Goal: Task Accomplishment & Management: Manage account settings

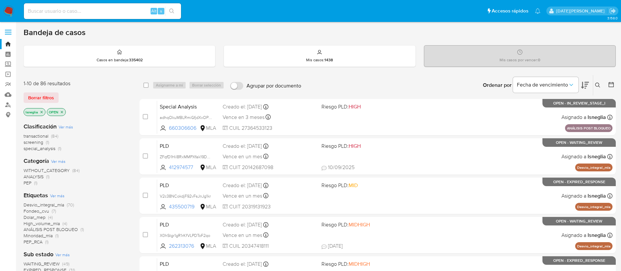
click at [84, 10] on input at bounding box center [102, 11] width 157 height 9
paste input "JgGi7eFd1diOCTCBEUvqOavU"
type input "JgGi7eFd1diOCTCBEUvqOavU"
click at [176, 9] on button "search-icon" at bounding box center [171, 11] width 13 height 9
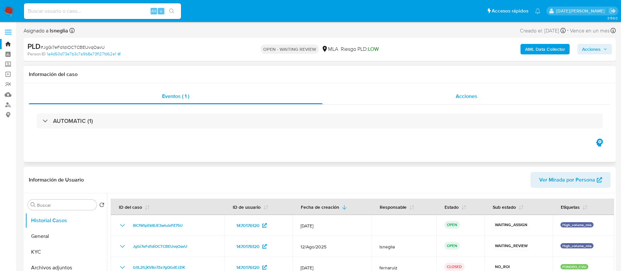
select select "10"
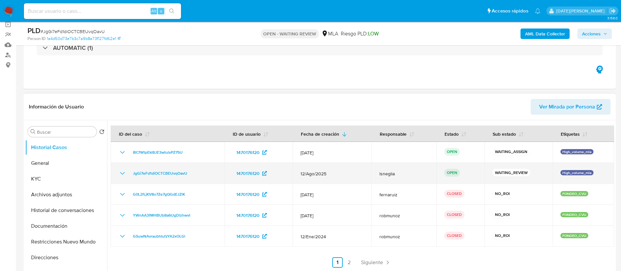
scroll to position [49, 0]
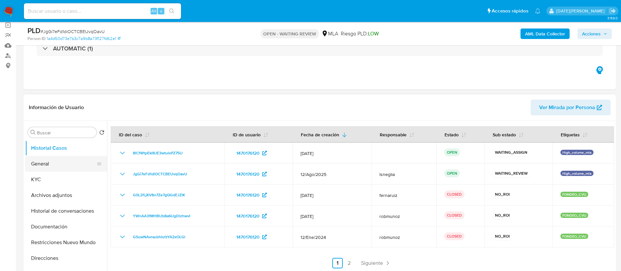
click at [53, 166] on button "General" at bounding box center [63, 164] width 77 height 16
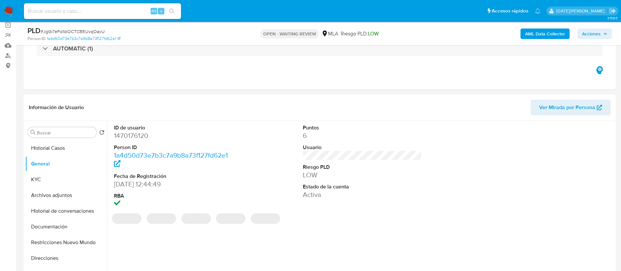
click at [135, 135] on dd "1470176120" at bounding box center [174, 135] width 120 height 9
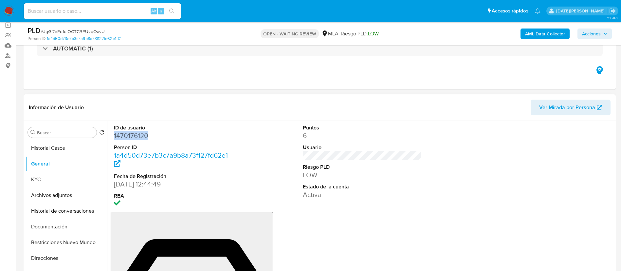
copy dd "1470176120"
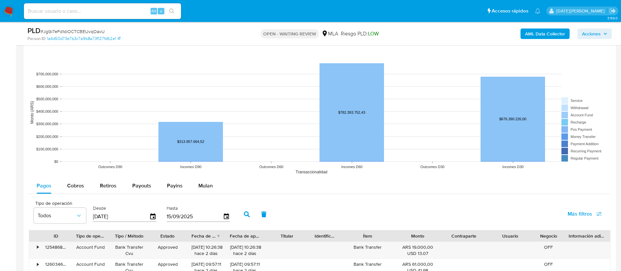
scroll to position [639, 0]
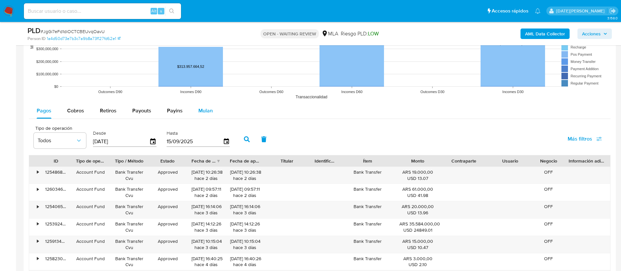
click at [203, 114] on span "Mulan" at bounding box center [205, 111] width 14 height 8
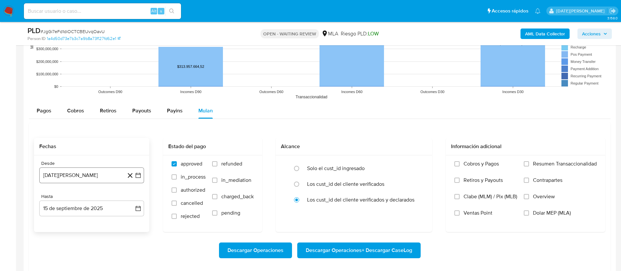
click at [100, 173] on button "15 de agosto de 2024" at bounding box center [91, 175] width 105 height 16
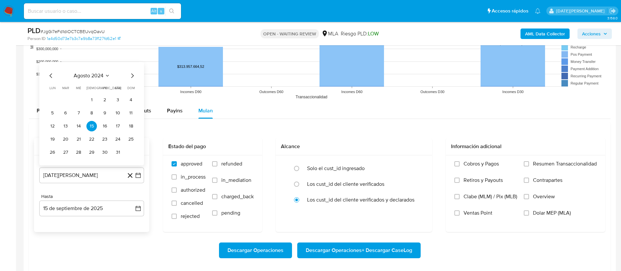
click at [48, 75] on icon "Mes anterior" at bounding box center [51, 76] width 8 height 8
click at [54, 99] on button "1" at bounding box center [52, 100] width 10 height 10
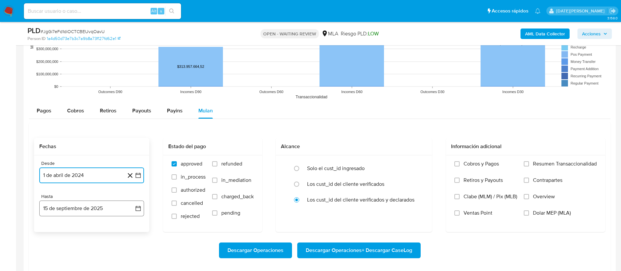
click at [103, 208] on button "15 de septiembre de 2025" at bounding box center [91, 208] width 105 height 16
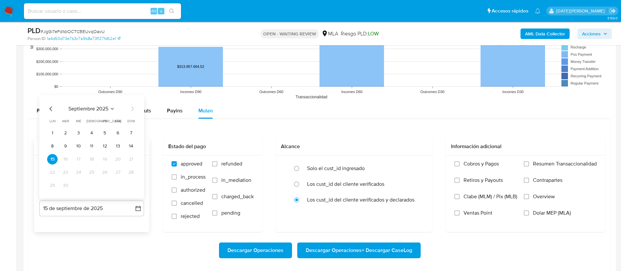
click at [50, 108] on icon "Mes anterior" at bounding box center [51, 109] width 8 height 8
click at [133, 188] on button "31" at bounding box center [131, 185] width 10 height 10
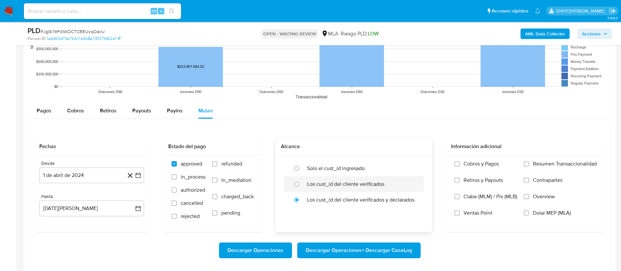
click at [323, 183] on label "Los cust_id del cliente verificados" at bounding box center [345, 184] width 77 height 7
click at [302, 183] on input "radio" at bounding box center [296, 184] width 10 height 10
radio input "true"
click at [558, 218] on label "Dolar MEP (MLA)" at bounding box center [560, 218] width 73 height 16
click at [529, 216] on input "Dolar MEP (MLA)" at bounding box center [526, 212] width 5 height 5
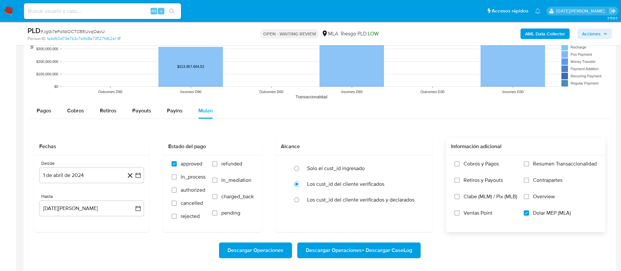
click at [365, 251] on span "Descargar Operaciones + Descargar CaseLog" at bounding box center [359, 250] width 106 height 14
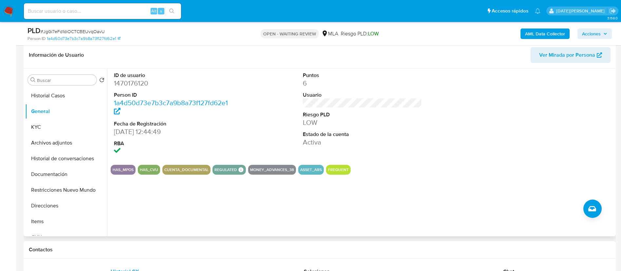
scroll to position [147, 0]
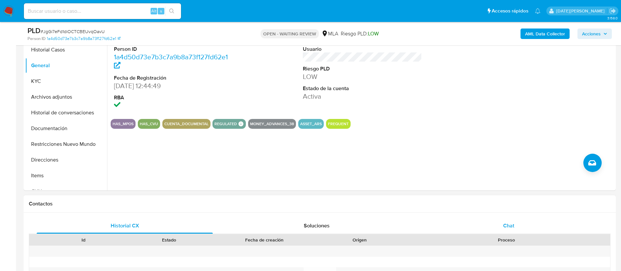
click at [499, 228] on div "Chat" at bounding box center [509, 226] width 176 height 16
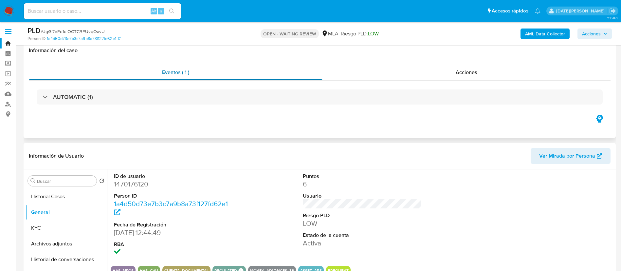
scroll to position [0, 0]
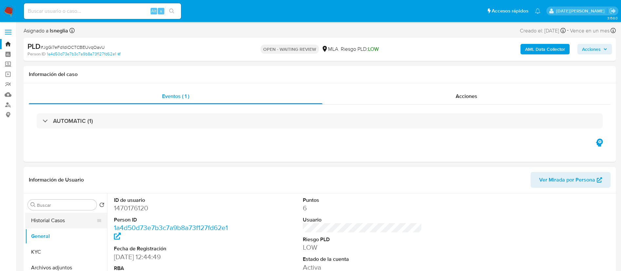
click at [46, 219] on button "Historial Casos" at bounding box center [63, 221] width 77 height 16
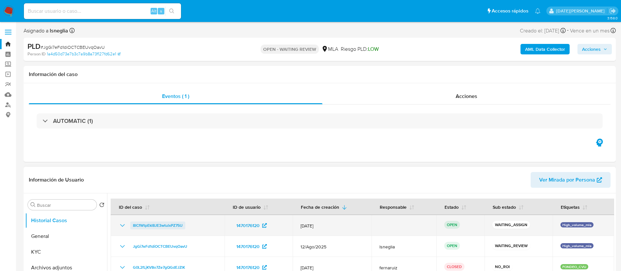
click at [148, 224] on span "8lCfWtpEkl8JE3wtulxPZ75U" at bounding box center [158, 225] width 50 height 8
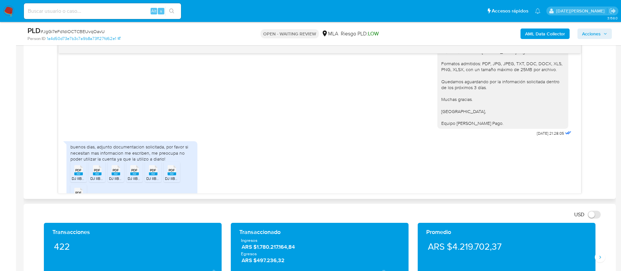
scroll to position [737, 0]
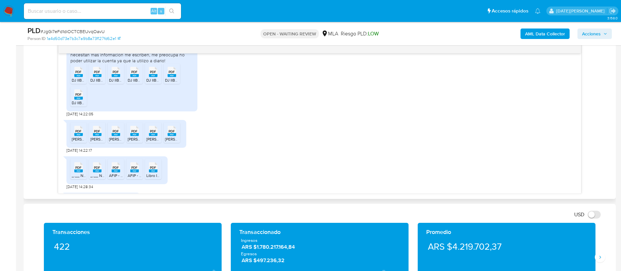
click at [77, 74] on span "PDF" at bounding box center [78, 72] width 6 height 4
click at [99, 77] on rect at bounding box center [97, 75] width 9 height 3
click at [117, 77] on rect at bounding box center [116, 75] width 9 height 3
click at [131, 77] on rect at bounding box center [134, 75] width 9 height 3
click at [150, 77] on rect at bounding box center [153, 75] width 9 height 3
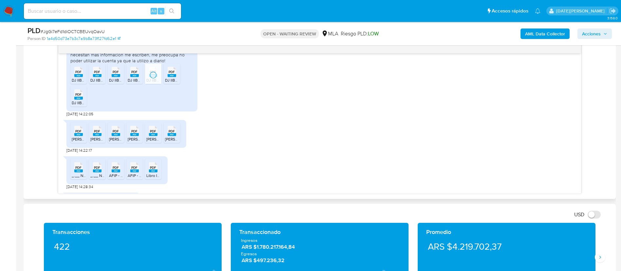
click at [170, 77] on rect at bounding box center [172, 75] width 9 height 3
click at [82, 105] on span "DJ IIBB 06-2025 - Cristina Urman.pdf" at bounding box center [106, 103] width 69 height 6
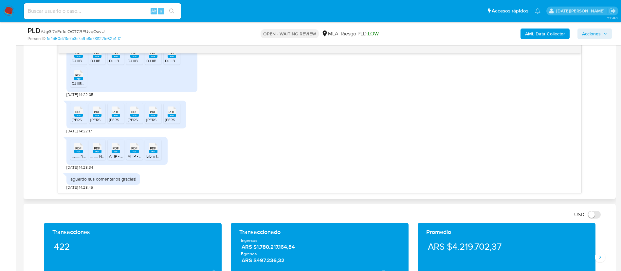
drag, startPoint x: 76, startPoint y: 115, endPoint x: 93, endPoint y: 116, distance: 17.1
click at [77, 115] on rect at bounding box center [78, 115] width 9 height 3
click at [99, 115] on rect at bounding box center [97, 115] width 9 height 3
click at [115, 115] on rect at bounding box center [116, 115] width 9 height 3
click at [136, 113] on span "PDF" at bounding box center [134, 112] width 6 height 4
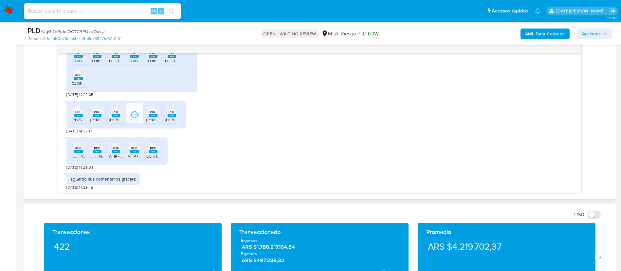
click at [153, 115] on rect at bounding box center [153, 115] width 9 height 3
click at [171, 115] on rect at bounding box center [172, 115] width 9 height 3
click at [75, 149] on icon at bounding box center [78, 148] width 9 height 10
click at [95, 152] on rect at bounding box center [97, 151] width 9 height 3
click at [115, 153] on icon "PDF" at bounding box center [116, 147] width 9 height 11
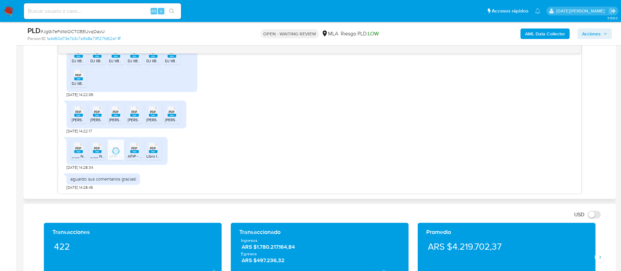
drag, startPoint x: 133, startPoint y: 152, endPoint x: 160, endPoint y: 153, distance: 26.9
click at [133, 152] on rect at bounding box center [134, 151] width 9 height 3
click at [155, 153] on rect at bounding box center [153, 151] width 9 height 3
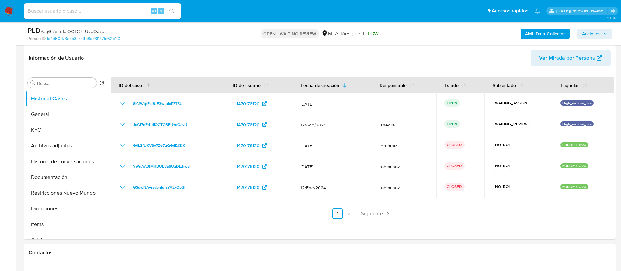
scroll to position [98, 0]
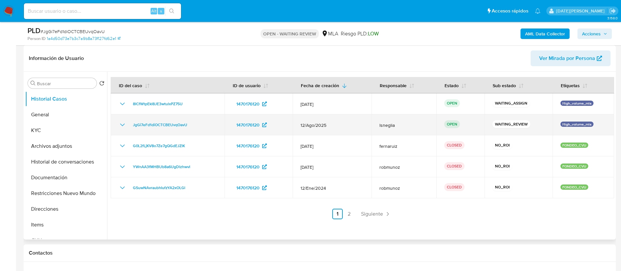
drag, startPoint x: 127, startPoint y: 125, endPoint x: 194, endPoint y: 126, distance: 66.8
click at [194, 126] on div "JgGi7eFd1diOCTCBEUvqOavU" at bounding box center [168, 125] width 98 height 8
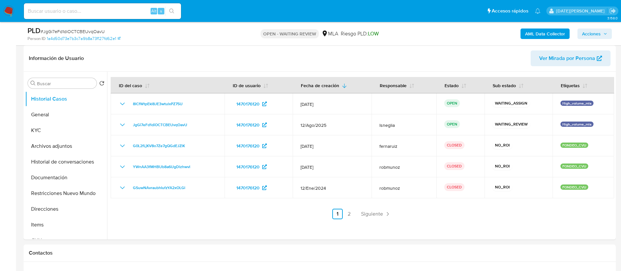
click at [9, 15] on img at bounding box center [8, 11] width 11 height 11
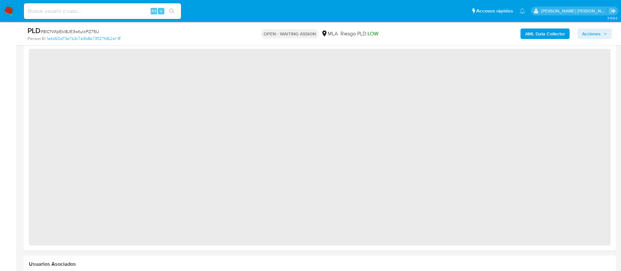
scroll to position [319, 0]
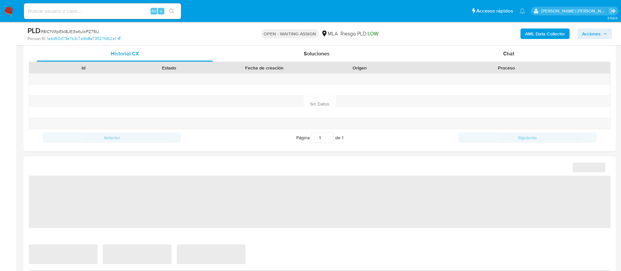
select select "10"
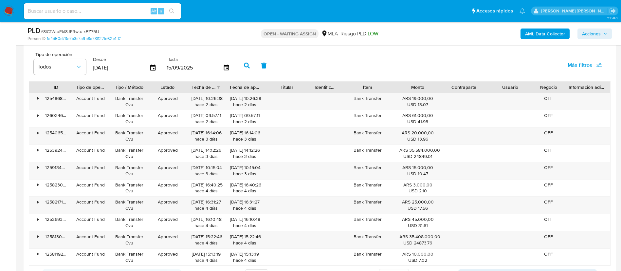
scroll to position [663, 0]
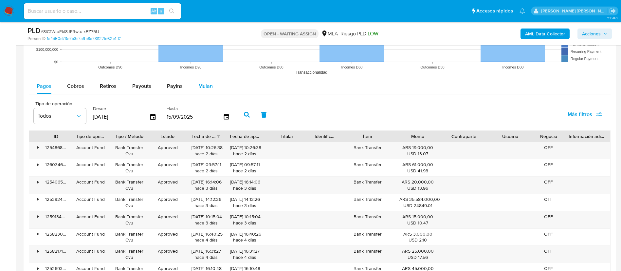
click at [208, 82] on div "Mulan" at bounding box center [205, 86] width 14 height 16
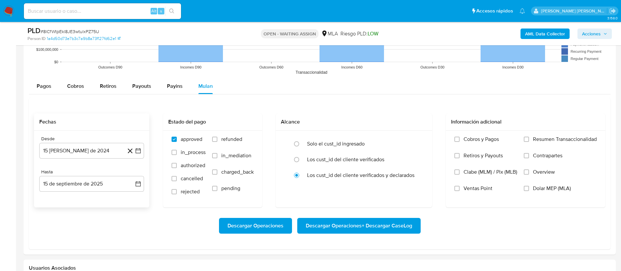
click at [91, 142] on div "Desde 15 de agosto de 2024 15-08-2024" at bounding box center [91, 147] width 105 height 23
click at [68, 152] on button "15 de agosto de 2024" at bounding box center [91, 151] width 105 height 16
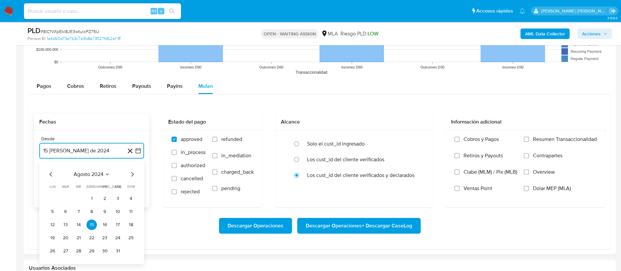
click at [96, 150] on button "15 de agosto de 2024" at bounding box center [91, 151] width 105 height 16
click at [96, 149] on button "15 de agosto de 2024" at bounding box center [91, 151] width 105 height 16
click at [132, 174] on icon "Mes siguiente" at bounding box center [132, 174] width 8 height 8
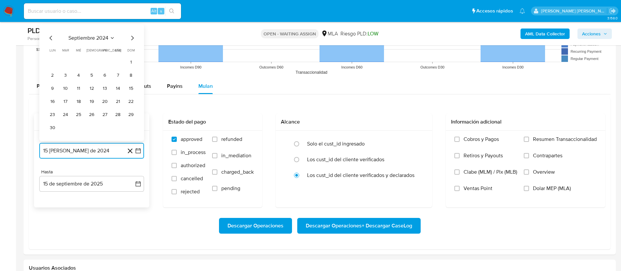
click at [133, 36] on icon "Mes siguiente" at bounding box center [132, 38] width 8 height 8
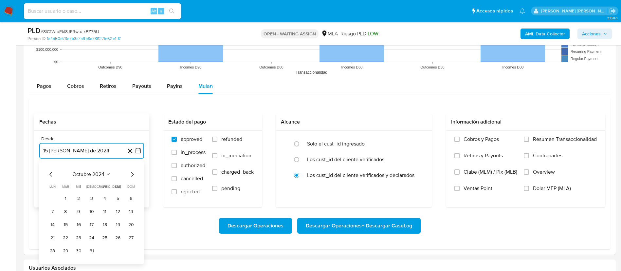
click at [131, 172] on icon "Mes siguiente" at bounding box center [132, 174] width 8 height 8
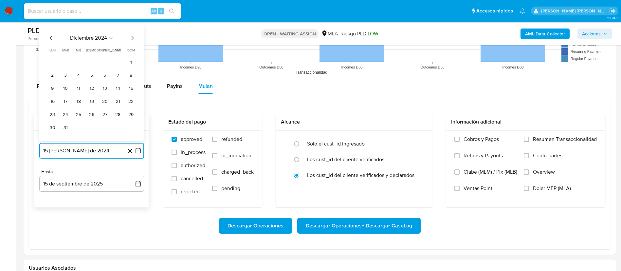
click at [130, 41] on icon "Mes siguiente" at bounding box center [132, 38] width 8 height 8
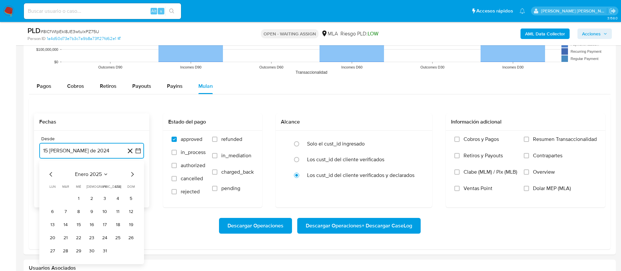
click at [131, 176] on icon "Mes siguiente" at bounding box center [132, 174] width 8 height 8
click at [132, 172] on icon "Mes siguiente" at bounding box center [132, 174] width 8 height 8
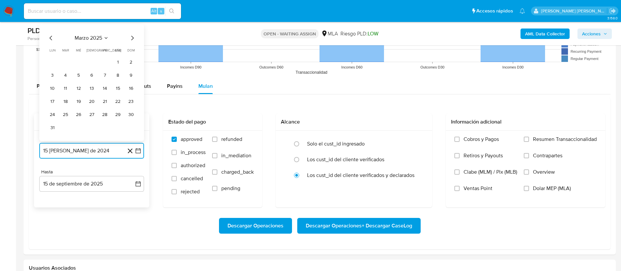
click at [133, 37] on icon "Mes siguiente" at bounding box center [132, 38] width 3 height 5
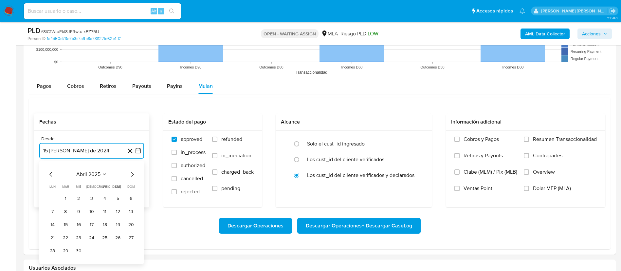
click at [63, 196] on button "1" at bounding box center [65, 198] width 10 height 10
click at [77, 186] on button "15 de septiembre de 2025" at bounding box center [91, 184] width 105 height 16
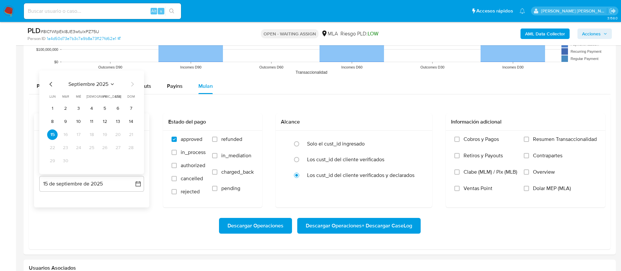
click at [52, 85] on icon "Mes anterior" at bounding box center [51, 84] width 8 height 8
click at [133, 159] on button "31" at bounding box center [131, 161] width 10 height 10
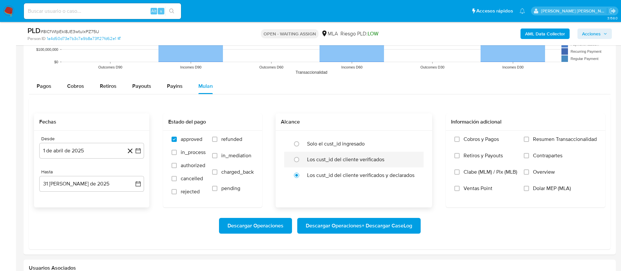
click at [325, 163] on label "Los cust_id del cliente verificados" at bounding box center [345, 159] width 77 height 7
click at [302, 163] on input "radio" at bounding box center [296, 159] width 10 height 10
radio input "true"
click at [536, 185] on span "Dolar MEP (MLA)" at bounding box center [552, 188] width 38 height 7
click at [529, 186] on input "Dolar MEP (MLA)" at bounding box center [526, 188] width 5 height 5
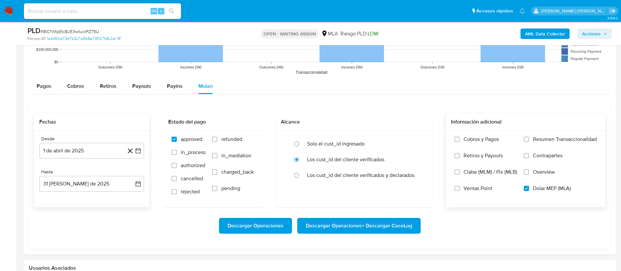
click at [378, 221] on span "Descargar Operaciones + Descargar CaseLog" at bounding box center [359, 225] width 106 height 14
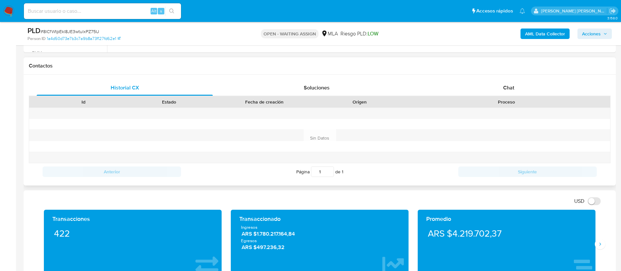
scroll to position [270, 0]
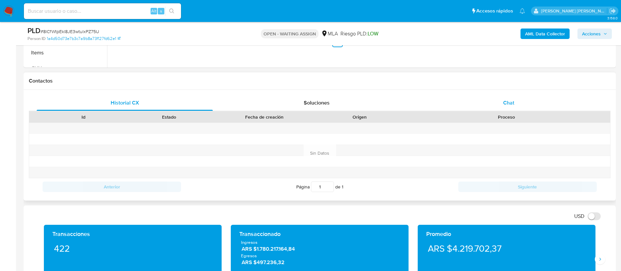
click at [524, 104] on div "Chat" at bounding box center [509, 103] width 176 height 16
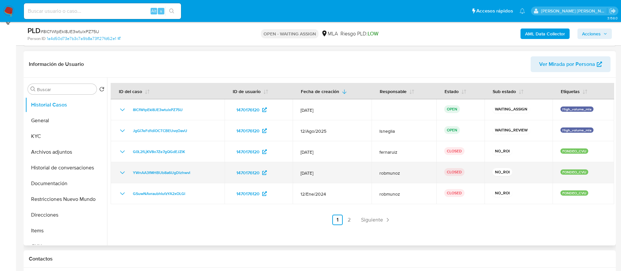
scroll to position [74, 0]
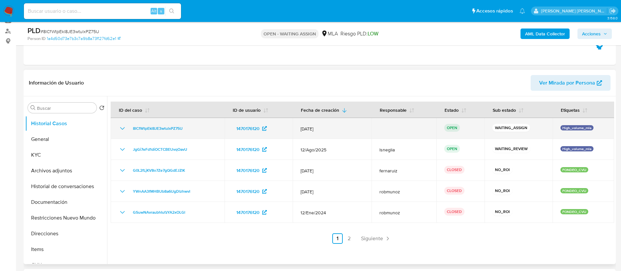
drag, startPoint x: 129, startPoint y: 125, endPoint x: 193, endPoint y: 130, distance: 64.4
click at [194, 130] on div "8lCfWtpEkl8JE3wtulxPZ75U" at bounding box center [168, 128] width 98 height 8
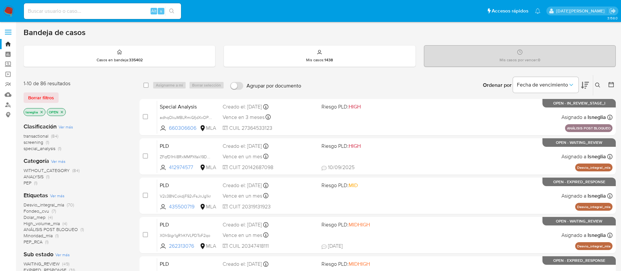
click at [599, 84] on icon at bounding box center [597, 85] width 5 height 5
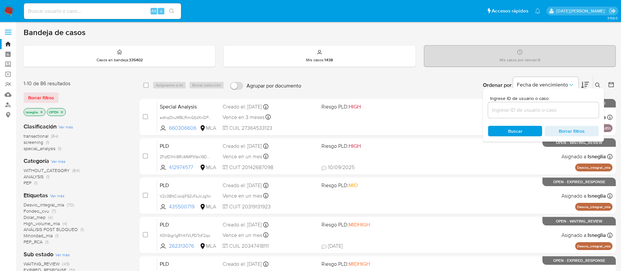
click at [516, 109] on input at bounding box center [543, 110] width 111 height 9
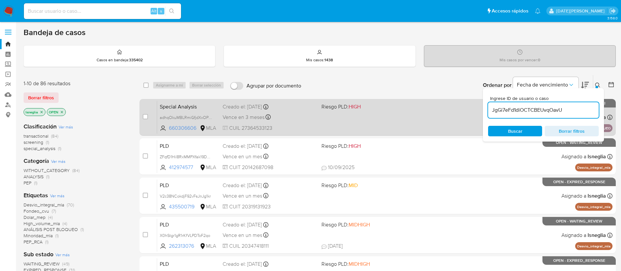
type input "JgGi7eFd1diOCTCBEUvqOavU"
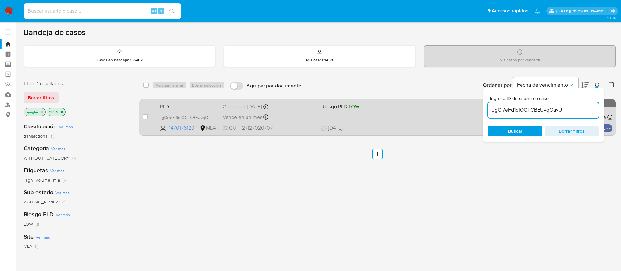
click at [142, 116] on div "case-item-checkbox No es posible asignar el caso PLD JgGi7eFd1diOCTCBEUvqOavU 1…" at bounding box center [378, 117] width 477 height 37
click at [147, 116] on input "checkbox" at bounding box center [145, 116] width 5 height 5
checkbox input "true"
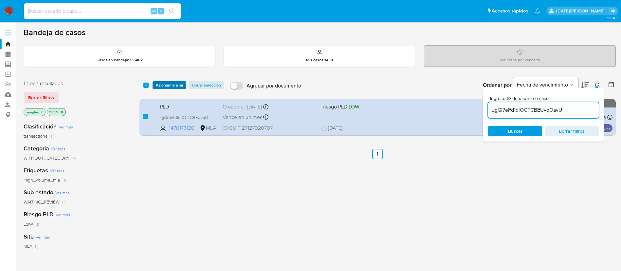
click at [173, 85] on span "Asignarme a mí" at bounding box center [169, 85] width 27 height 7
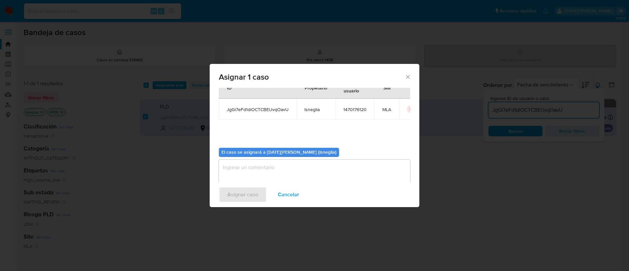
scroll to position [34, 0]
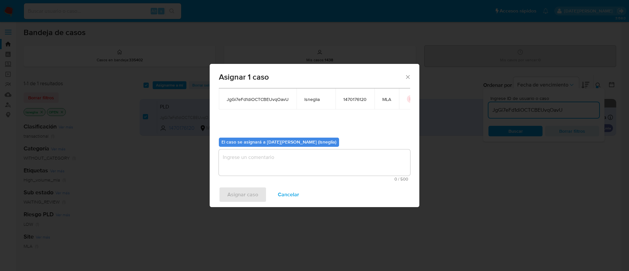
click at [263, 160] on textarea "assign-modal" at bounding box center [314, 162] width 191 height 26
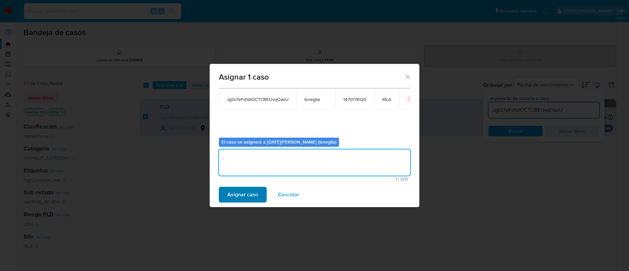
type textarea "."
click at [236, 189] on span "Asignar caso" at bounding box center [242, 194] width 31 height 14
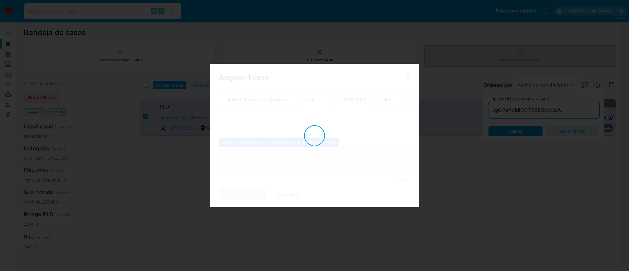
checkbox input "false"
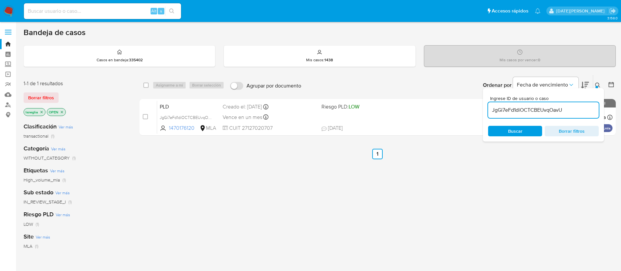
click at [518, 111] on input "JgGi7eFd1diOCTCBEUvqOavU" at bounding box center [543, 110] width 111 height 9
paste input "8lCfWtpEkl8JE3wtulxPZ75"
type input "8lCfWtpEkl8JE3wtulxPZ75U"
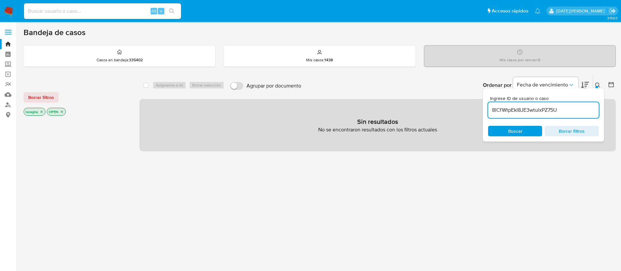
click at [41, 111] on icon "close-filter" at bounding box center [42, 112] width 2 height 2
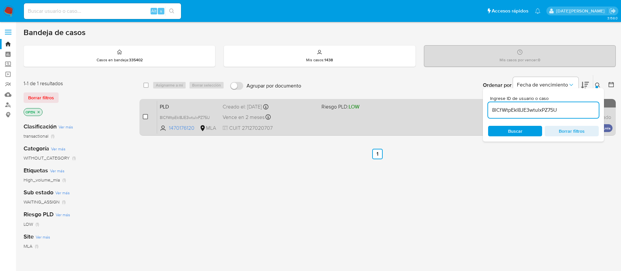
click at [145, 116] on input "checkbox" at bounding box center [145, 116] width 5 height 5
checkbox input "true"
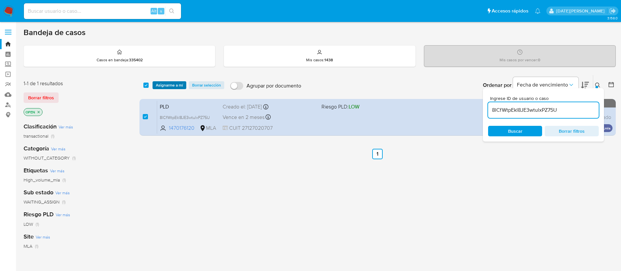
click at [170, 84] on span "Asignarme a mí" at bounding box center [169, 85] width 27 height 7
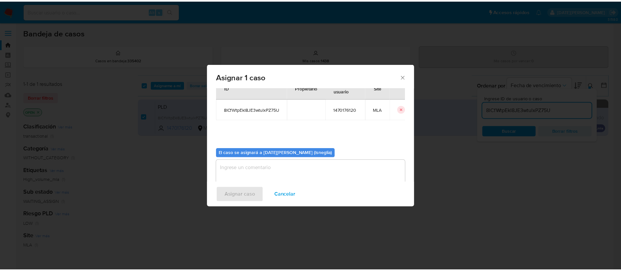
scroll to position [34, 0]
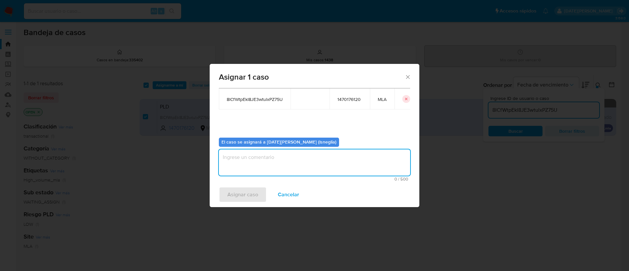
click at [270, 160] on textarea "assign-modal" at bounding box center [314, 162] width 191 height 26
type textarea "-"
click at [238, 190] on span "Asignar caso" at bounding box center [242, 194] width 31 height 14
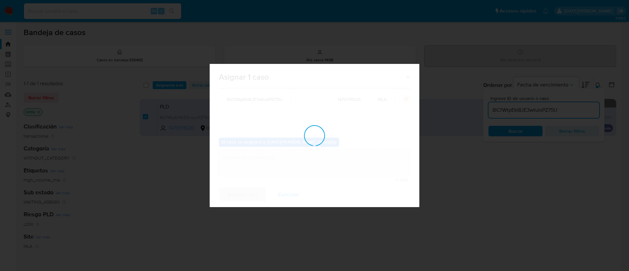
checkbox input "false"
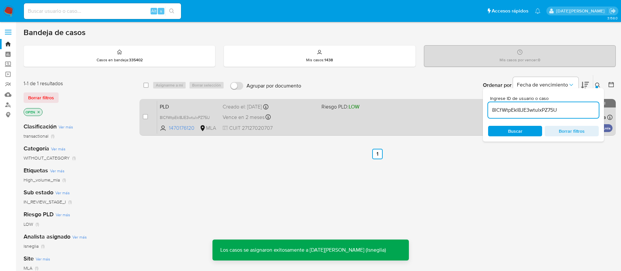
click at [178, 111] on div "PLD 8lCfWtpEkl8JE3wtulxPZ75U 1470176120 MLA Riesgo PLD: LOW Creado el: 12/09/20…" at bounding box center [385, 117] width 456 height 33
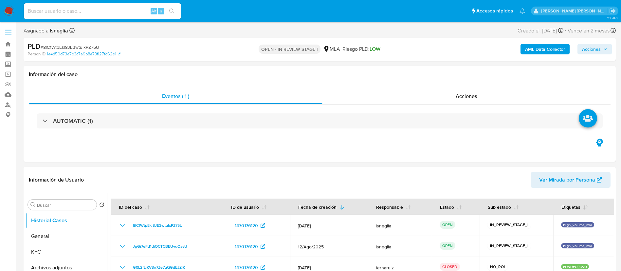
select select "10"
click at [66, 11] on input at bounding box center [102, 11] width 157 height 9
paste input "leeLuUyeSa0yYEnYWl3goiAa"
type input "leeLuUyeSa0yYEnYWl3goiAa"
click at [173, 9] on icon "search-icon" at bounding box center [171, 11] width 5 height 5
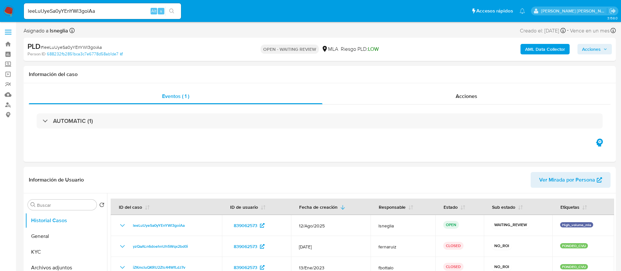
select select "10"
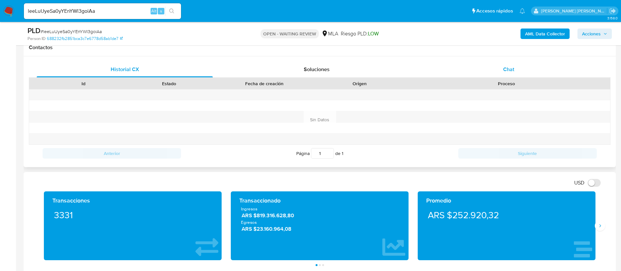
scroll to position [246, 0]
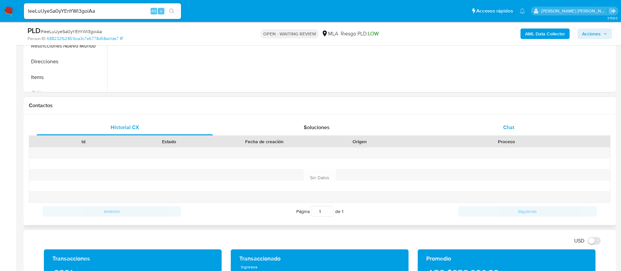
click at [535, 124] on div "Chat" at bounding box center [509, 128] width 176 height 16
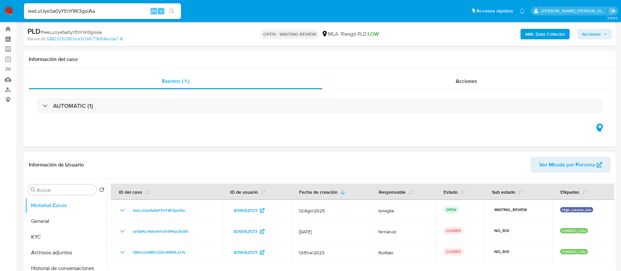
scroll to position [0, 0]
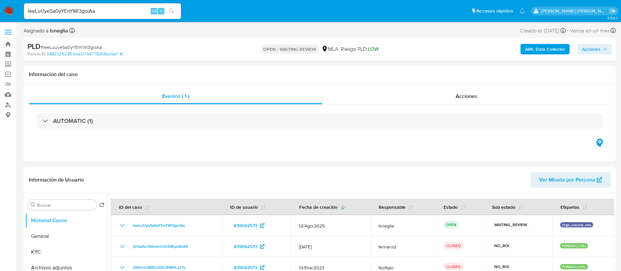
click at [87, 45] on span "# leeLuUyeSa0yYEnYWl3goiAa" at bounding box center [71, 47] width 61 height 7
copy span "leeLuUyeSa0yYEnYWl3goiAa"
click at [6, 12] on img at bounding box center [8, 11] width 11 height 11
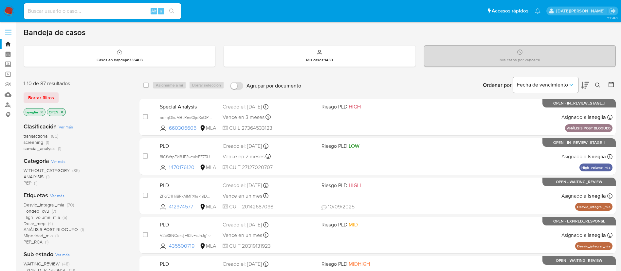
click at [597, 84] on icon at bounding box center [597, 85] width 5 height 5
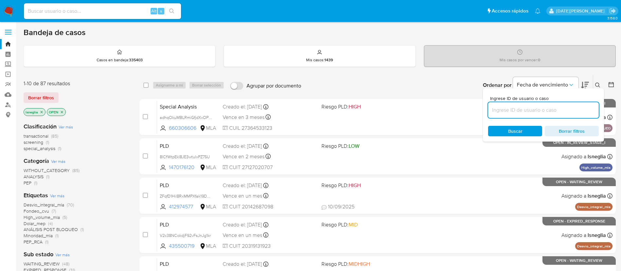
click at [516, 110] on input at bounding box center [543, 110] width 111 height 9
type input "leeLuUyeSa0yYEnYWl3goiAa"
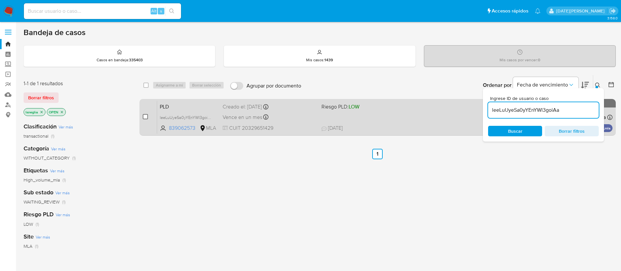
click at [145, 117] on input "checkbox" at bounding box center [145, 116] width 5 height 5
checkbox input "true"
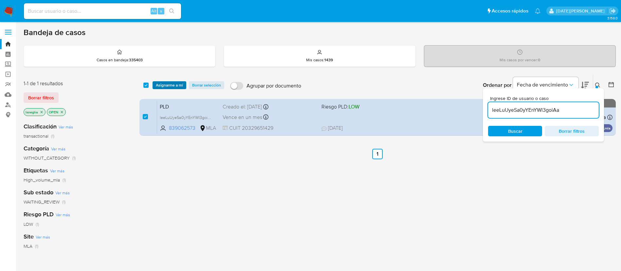
click at [170, 87] on span "Asignarme a mí" at bounding box center [169, 85] width 27 height 7
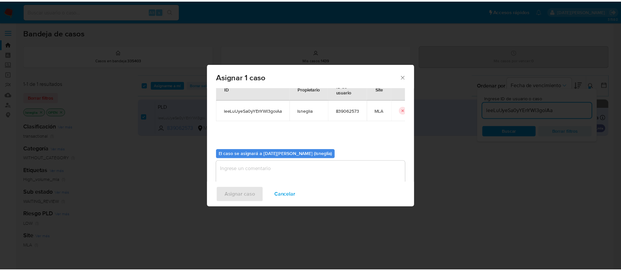
scroll to position [34, 0]
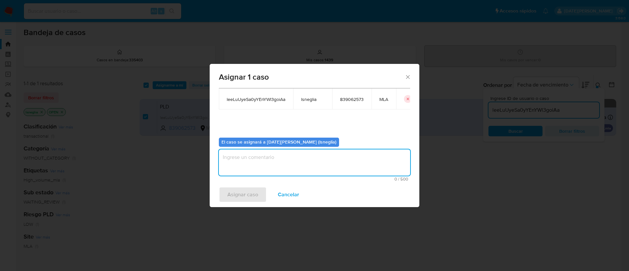
click at [263, 163] on textarea "assign-modal" at bounding box center [314, 162] width 191 height 26
type textarea "-"
click at [246, 192] on span "Asignar caso" at bounding box center [242, 194] width 31 height 14
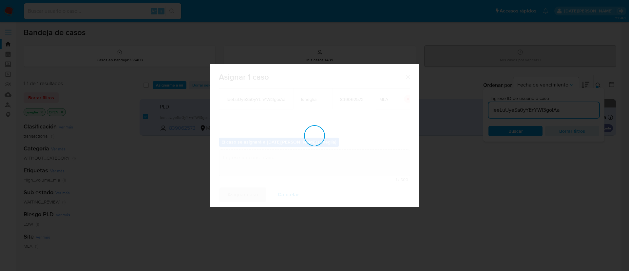
checkbox input "false"
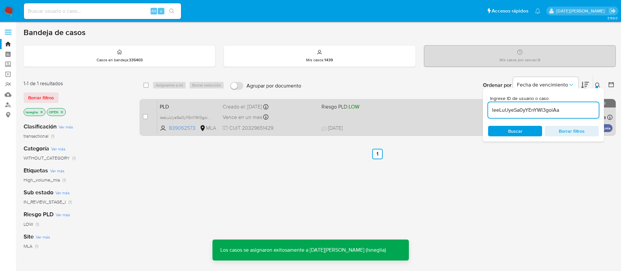
click at [176, 107] on span "PLD" at bounding box center [189, 106] width 58 height 9
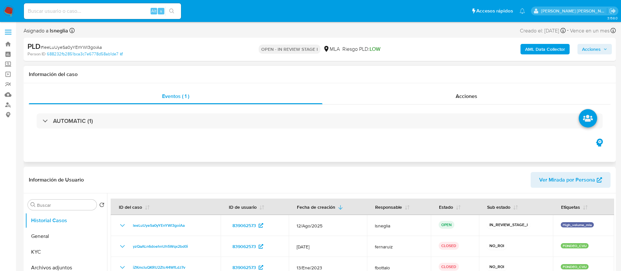
select select "10"
click at [54, 234] on button "General" at bounding box center [63, 236] width 77 height 16
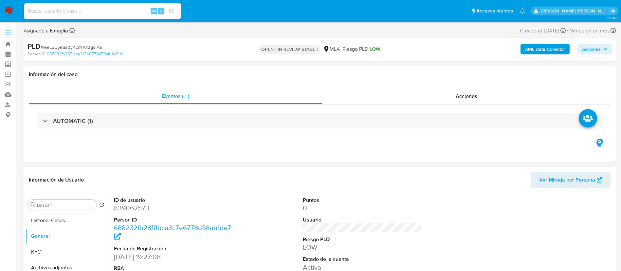
click at [139, 209] on dd "839062573" at bounding box center [174, 207] width 120 height 9
drag, startPoint x: 139, startPoint y: 209, endPoint x: 129, endPoint y: 207, distance: 9.6
click at [129, 207] on dd "839062573" at bounding box center [174, 207] width 120 height 9
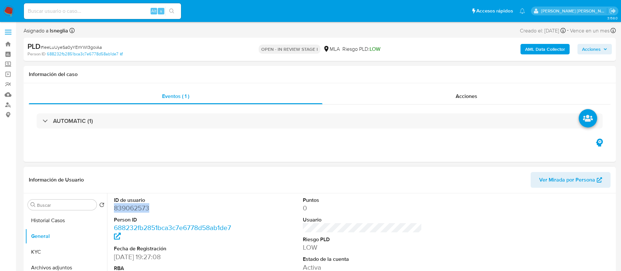
copy dd "839062573"
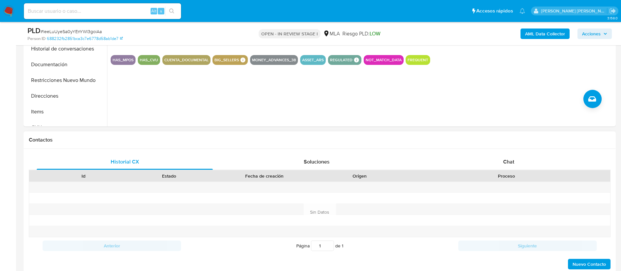
scroll to position [246, 0]
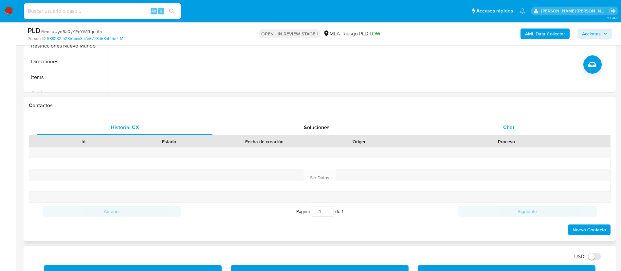
click at [511, 120] on div "Chat" at bounding box center [509, 128] width 176 height 16
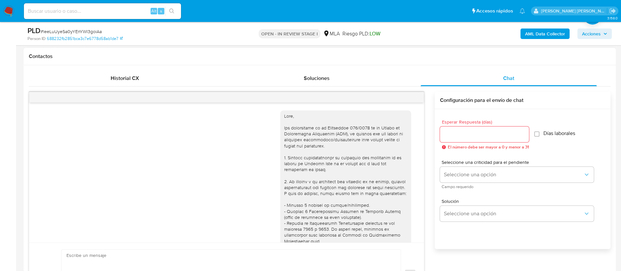
scroll to position [909, 0]
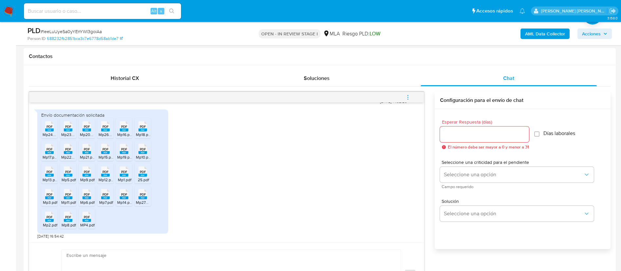
click at [48, 130] on rect at bounding box center [49, 129] width 9 height 3
click at [65, 127] on span "PDF" at bounding box center [68, 126] width 6 height 4
click at [88, 128] on span "PDF" at bounding box center [87, 126] width 6 height 4
click at [103, 129] on rect at bounding box center [105, 129] width 9 height 3
click at [121, 128] on span "PDF" at bounding box center [124, 126] width 6 height 4
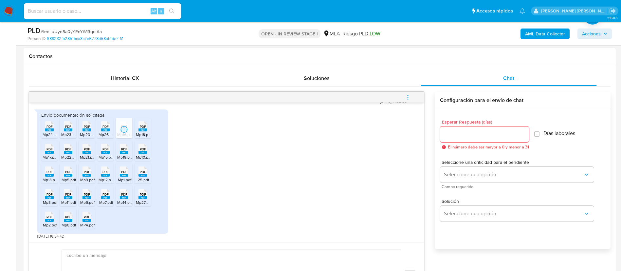
click at [145, 128] on span "PDF" at bounding box center [143, 126] width 6 height 4
click at [51, 153] on rect at bounding box center [49, 152] width 9 height 3
click at [68, 152] on rect at bounding box center [68, 152] width 9 height 3
drag, startPoint x: 87, startPoint y: 152, endPoint x: 103, endPoint y: 153, distance: 15.7
click at [87, 152] on rect at bounding box center [87, 152] width 9 height 3
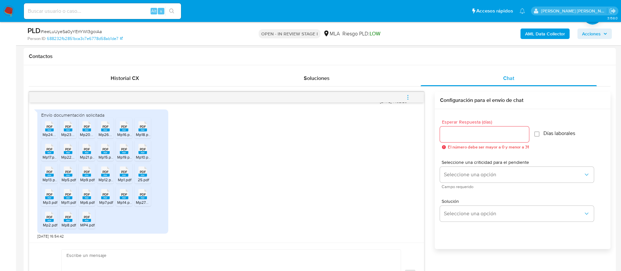
click at [105, 152] on rect at bounding box center [105, 152] width 9 height 3
click at [124, 149] on span "PDF" at bounding box center [124, 149] width 6 height 4
drag, startPoint x: 145, startPoint y: 154, endPoint x: 126, endPoint y: 163, distance: 20.5
click at [145, 154] on icon "PDF" at bounding box center [143, 148] width 9 height 11
click at [50, 176] on rect at bounding box center [49, 175] width 9 height 3
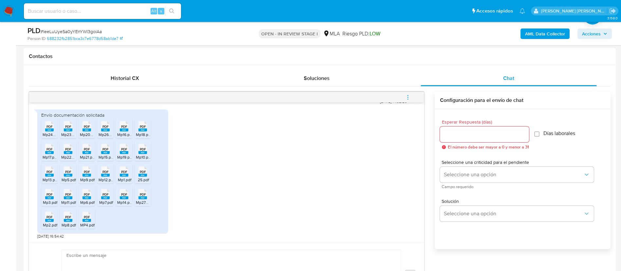
click at [69, 176] on rect at bounding box center [68, 175] width 9 height 3
click at [86, 173] on span "PDF" at bounding box center [87, 172] width 6 height 4
click at [107, 177] on icon "PDF" at bounding box center [105, 171] width 9 height 11
click at [125, 178] on span "Mp1.pdf" at bounding box center [124, 180] width 13 height 6
click at [145, 175] on rect at bounding box center [143, 175] width 9 height 3
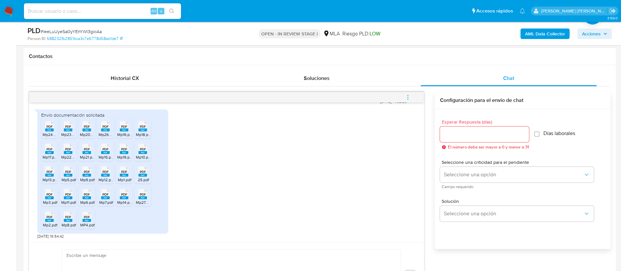
click at [49, 198] on rect at bounding box center [49, 197] width 9 height 3
click at [69, 197] on rect at bounding box center [68, 197] width 9 height 3
click at [91, 200] on span "Mp6.pdf" at bounding box center [87, 202] width 14 height 6
click at [104, 199] on icon "PDF" at bounding box center [105, 193] width 9 height 11
click at [126, 198] on rect at bounding box center [124, 197] width 9 height 3
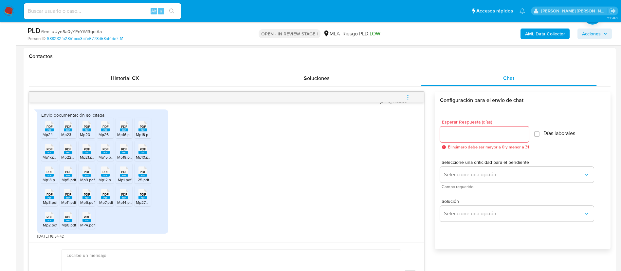
drag, startPoint x: 141, startPoint y: 198, endPoint x: 121, endPoint y: 203, distance: 20.7
click at [141, 198] on rect at bounding box center [143, 197] width 9 height 3
click at [49, 222] on icon "PDF" at bounding box center [49, 216] width 9 height 11
drag, startPoint x: 66, startPoint y: 220, endPoint x: 77, endPoint y: 219, distance: 11.5
click at [66, 220] on rect at bounding box center [68, 220] width 9 height 3
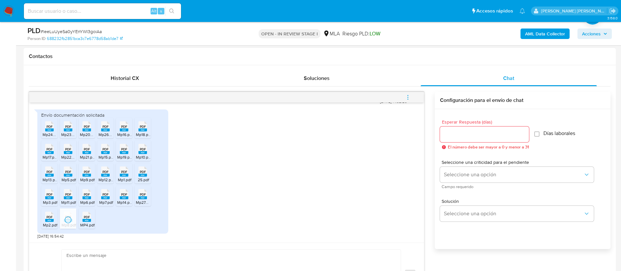
click at [86, 221] on rect at bounding box center [87, 220] width 9 height 3
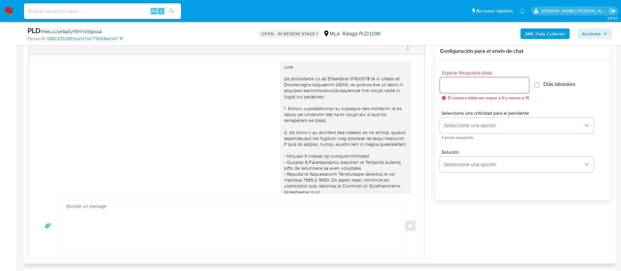
scroll to position [98, 0]
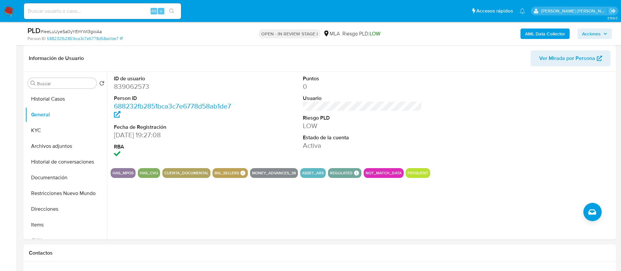
click at [97, 11] on input at bounding box center [102, 11] width 157 height 9
paste input "BqFuqJ62ceROWip7CEVGgPvL"
type input "BqFuqJ62ceROWip7CEVGgPvL"
click at [173, 9] on icon "search-icon" at bounding box center [171, 11] width 5 height 5
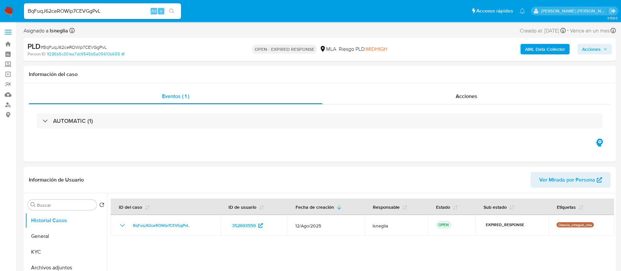
select select "10"
click at [73, 48] on span "# BqFuqJ62ceROWip7CEVGgPvL" at bounding box center [74, 47] width 66 height 7
copy span "BqFuqJ62ceROWip7CEVGgPvL"
click at [10, 13] on img at bounding box center [8, 11] width 11 height 11
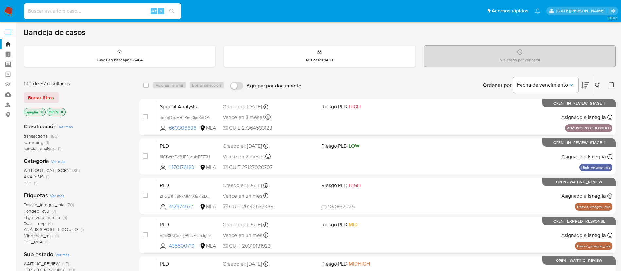
click at [596, 84] on icon at bounding box center [597, 85] width 5 height 5
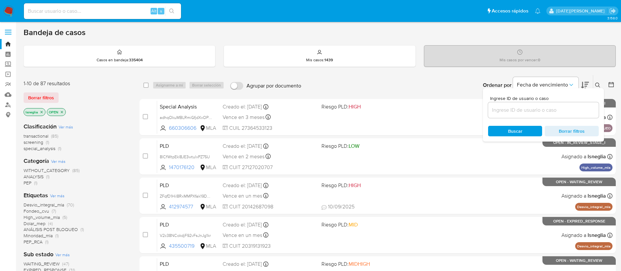
click at [523, 113] on input at bounding box center [543, 110] width 111 height 9
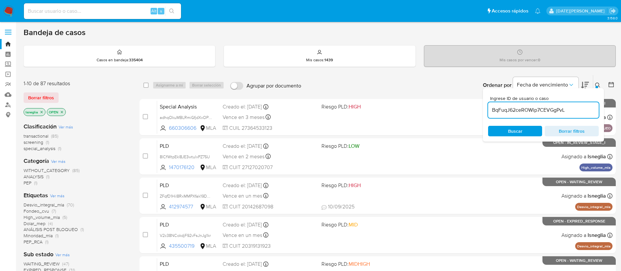
type input "BqFuqJ62ceROWip7CEVGgPvL"
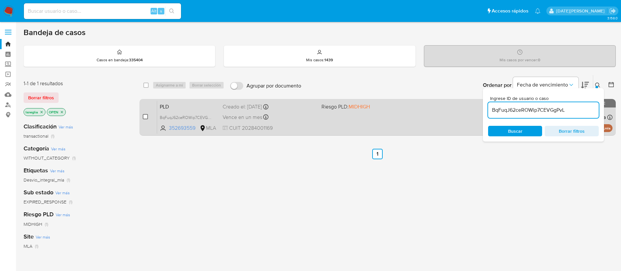
drag, startPoint x: 145, startPoint y: 117, endPoint x: 146, endPoint y: 114, distance: 3.7
click at [146, 117] on input "checkbox" at bounding box center [145, 116] width 5 height 5
checkbox input "true"
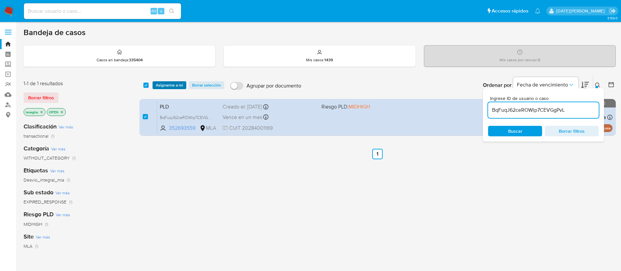
click at [168, 87] on span "Asignarme a mí" at bounding box center [169, 85] width 27 height 7
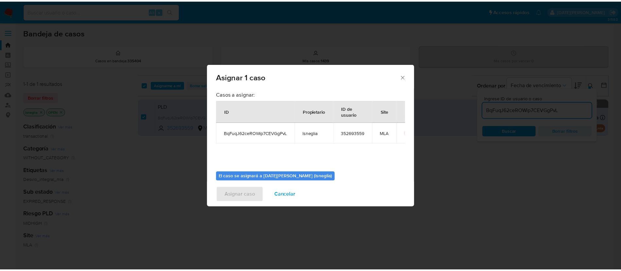
scroll to position [34, 0]
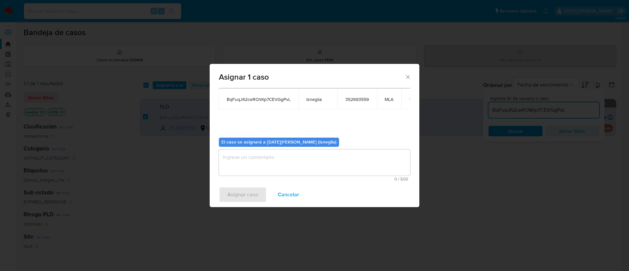
click at [259, 168] on textarea "assign-modal" at bounding box center [314, 162] width 191 height 26
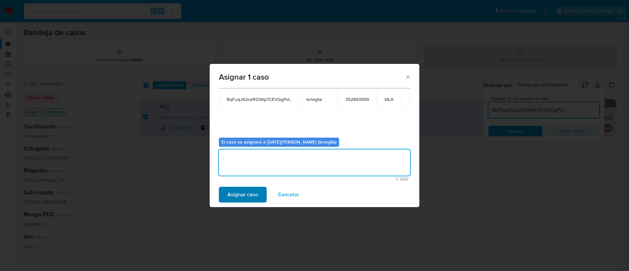
type textarea "."
click at [240, 197] on span "Asignar caso" at bounding box center [242, 194] width 31 height 14
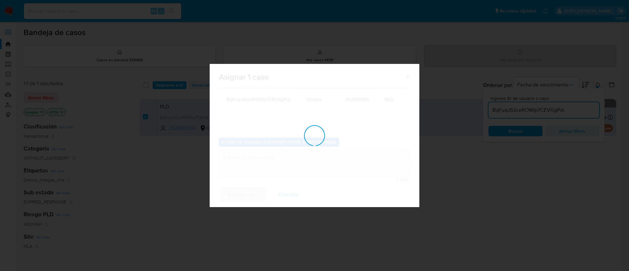
checkbox input "false"
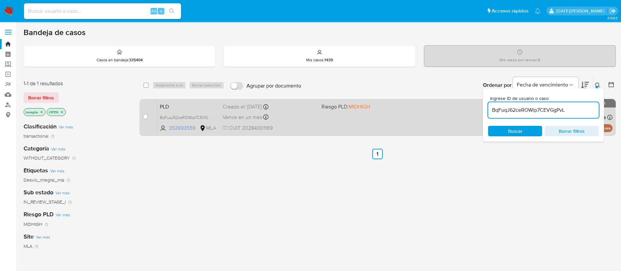
click at [195, 104] on span "PLD" at bounding box center [189, 106] width 58 height 9
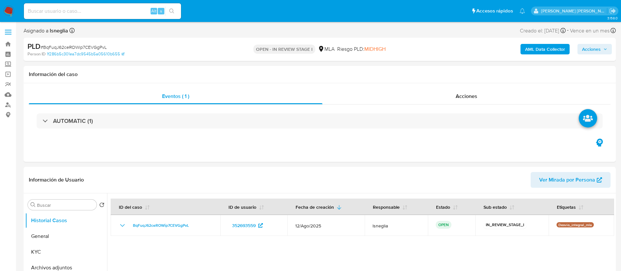
select select "10"
click at [53, 230] on button "General" at bounding box center [63, 236] width 77 height 16
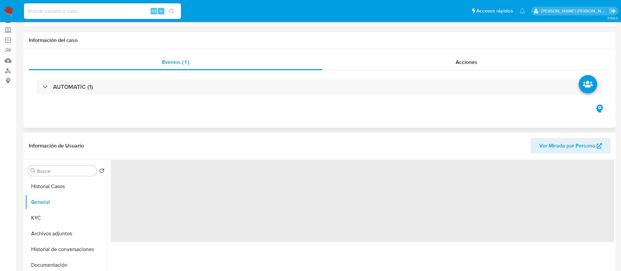
scroll to position [49, 0]
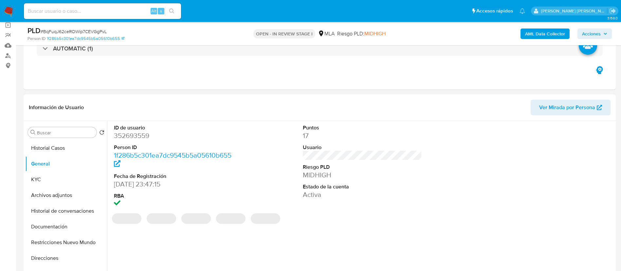
click at [134, 133] on dd "352693559" at bounding box center [174, 135] width 120 height 9
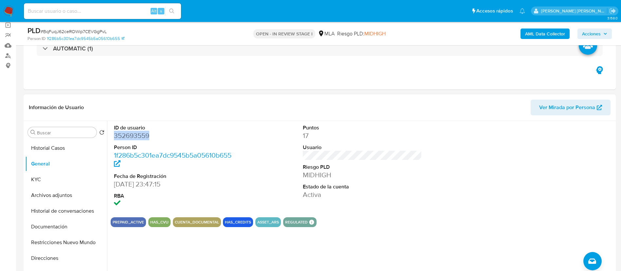
copy dd "352693559"
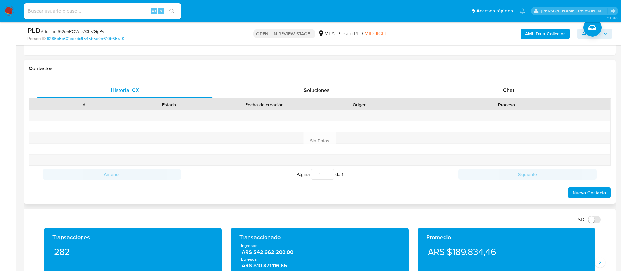
scroll to position [295, 0]
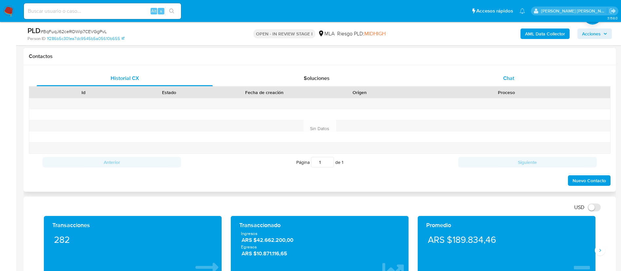
click at [501, 79] on div "Chat" at bounding box center [509, 78] width 176 height 16
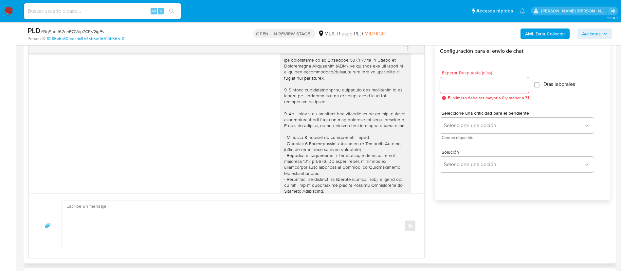
scroll to position [0, 0]
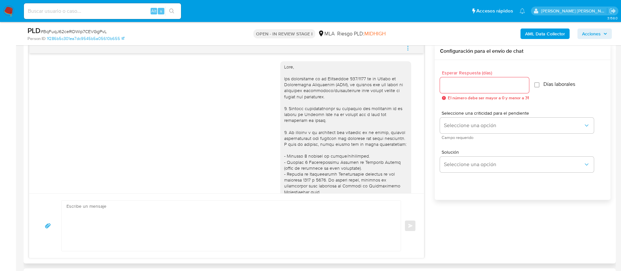
click at [406, 47] on icon "menu-action" at bounding box center [408, 48] width 6 height 6
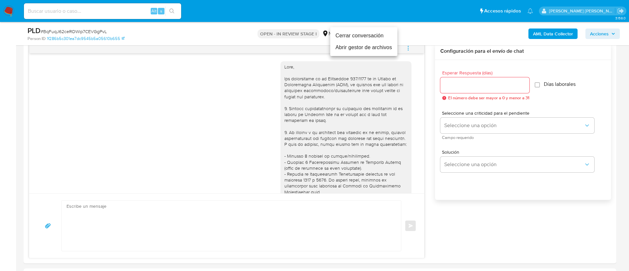
click at [350, 35] on li "Cerrar conversación" at bounding box center [363, 36] width 67 height 12
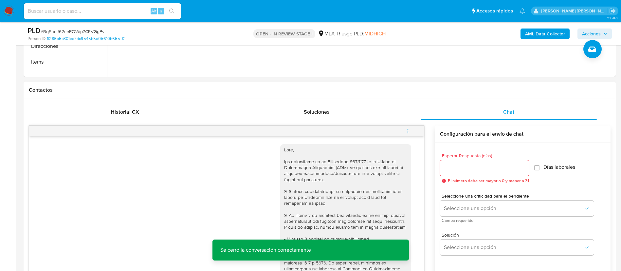
scroll to position [147, 0]
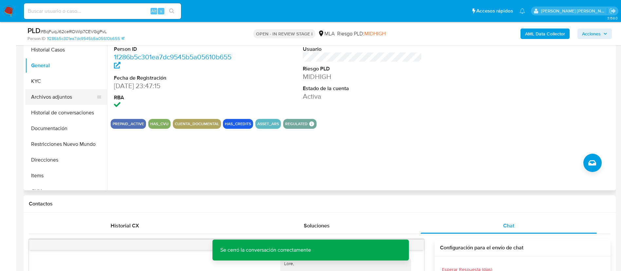
click at [50, 90] on button "Archivos adjuntos" at bounding box center [63, 97] width 77 height 16
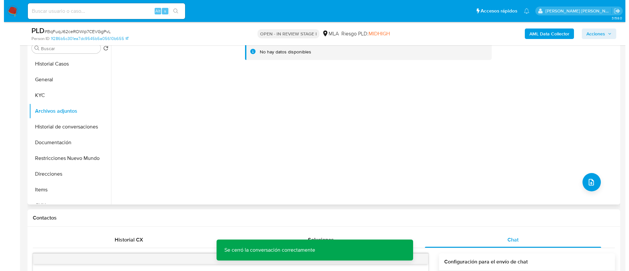
scroll to position [98, 0]
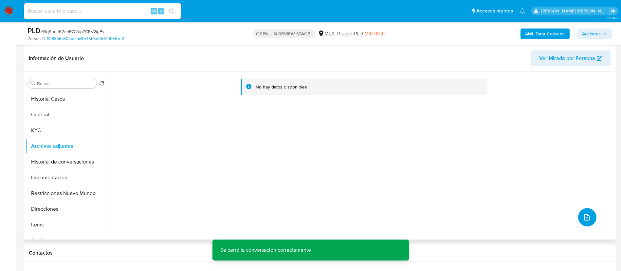
click at [582, 212] on button "upload-file" at bounding box center [587, 217] width 18 height 18
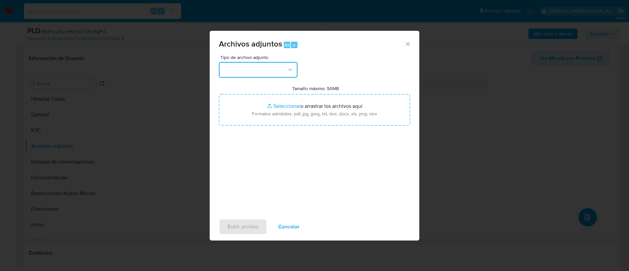
click at [263, 63] on button "button" at bounding box center [258, 70] width 79 height 16
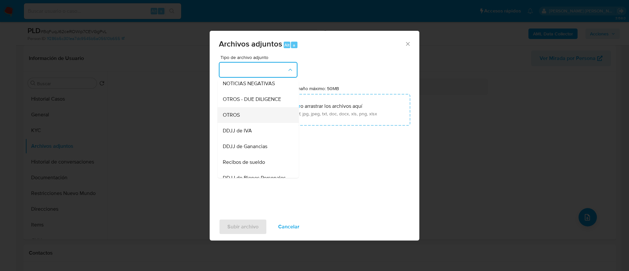
click at [238, 118] on span "OTROS" at bounding box center [231, 115] width 17 height 7
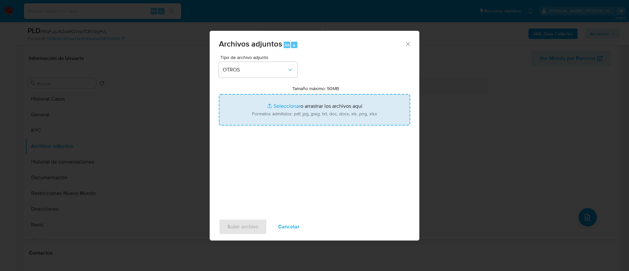
type input "C:\fakepath\Caselog BqFuqJ62ceROWip7CEVGgPvL.docx"
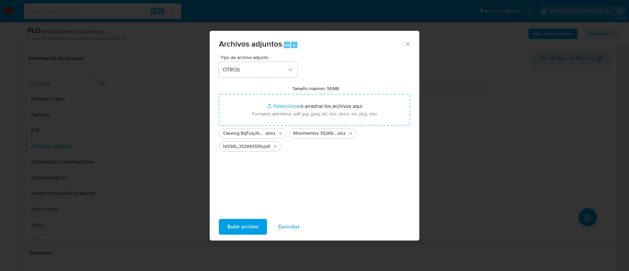
click at [239, 230] on span "Subir archivo" at bounding box center [242, 226] width 31 height 14
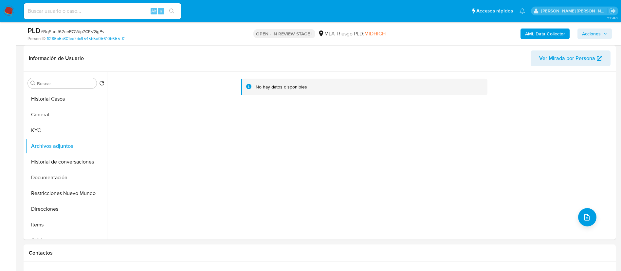
click at [604, 32] on icon "button" at bounding box center [606, 34] width 4 height 4
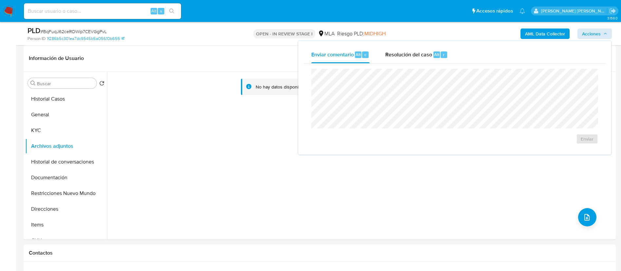
click at [444, 34] on div "AML Data Collector Acciones Enviar comentario Alt c Resolución del caso Alt r E…" at bounding box center [515, 33] width 193 height 15
click at [542, 35] on b "AML Data Collector" at bounding box center [545, 33] width 40 height 10
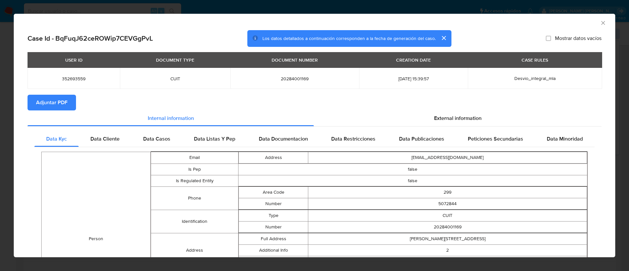
click at [58, 104] on span "Adjuntar PDF" at bounding box center [51, 102] width 31 height 14
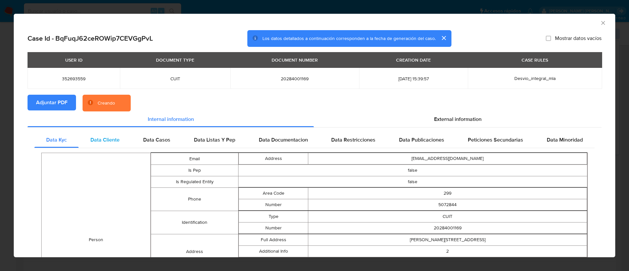
click at [109, 142] on span "Data Cliente" at bounding box center [104, 140] width 29 height 8
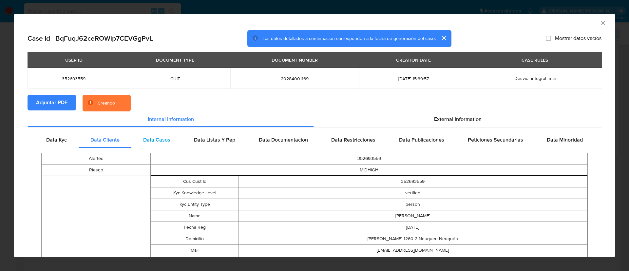
click at [157, 139] on span "Data Casos" at bounding box center [156, 140] width 27 height 8
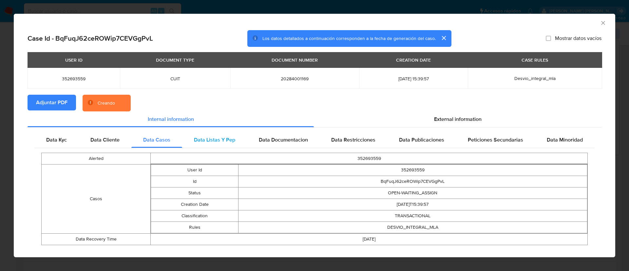
click at [215, 138] on span "Data Listas Y Pep" at bounding box center [214, 140] width 41 height 8
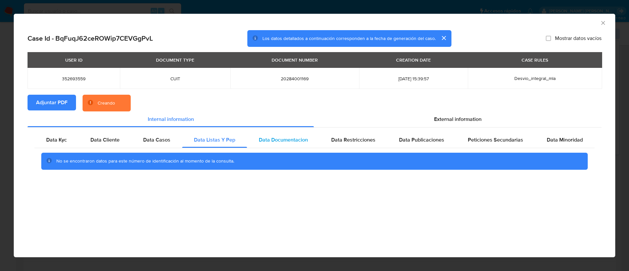
click at [286, 136] on span "Data Documentacion" at bounding box center [283, 140] width 49 height 8
click at [357, 136] on span "Data Restricciones" at bounding box center [353, 140] width 44 height 8
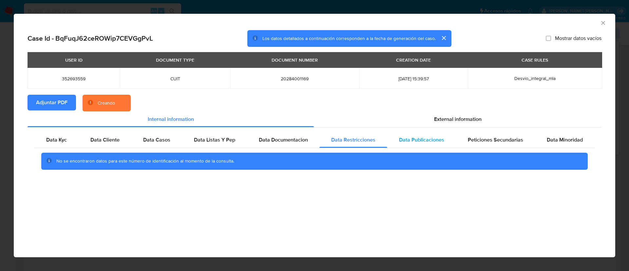
click at [421, 139] on span "Data Publicaciones" at bounding box center [421, 140] width 45 height 8
click at [495, 140] on span "Peticiones Secundarias" at bounding box center [495, 140] width 55 height 8
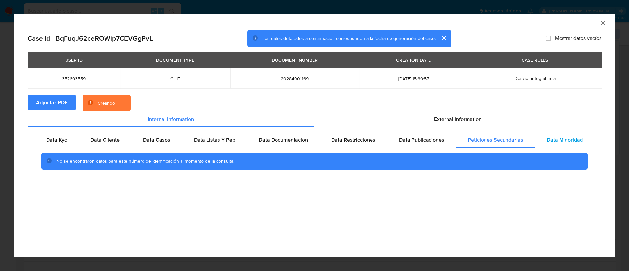
click at [565, 137] on span "Data Minoridad" at bounding box center [565, 140] width 36 height 8
click at [455, 108] on section "Adjuntar PDF Creando" at bounding box center [315, 103] width 574 height 17
click at [455, 113] on div "External information" at bounding box center [458, 119] width 288 height 16
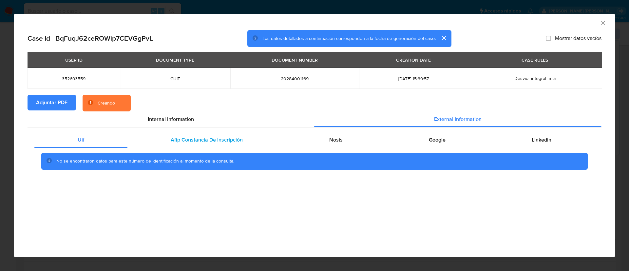
drag, startPoint x: 183, startPoint y: 134, endPoint x: 187, endPoint y: 135, distance: 3.6
click at [184, 134] on div "Afip Constancia De Inscripción" at bounding box center [206, 140] width 158 height 16
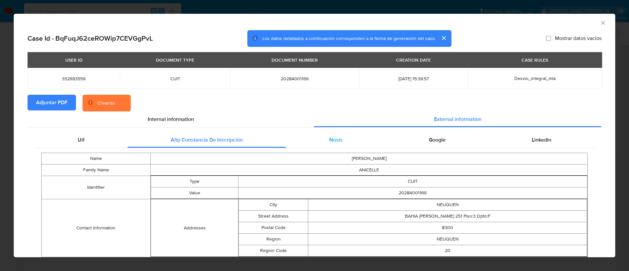
click at [311, 135] on div "Nosis" at bounding box center [336, 140] width 100 height 16
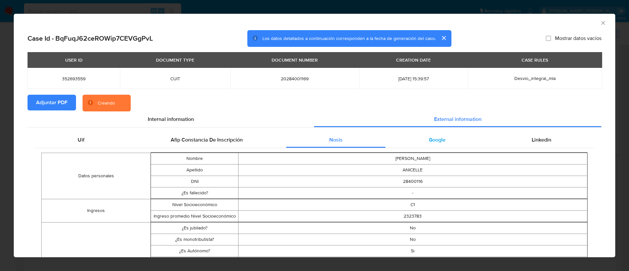
click at [432, 135] on div "Google" at bounding box center [436, 140] width 103 height 16
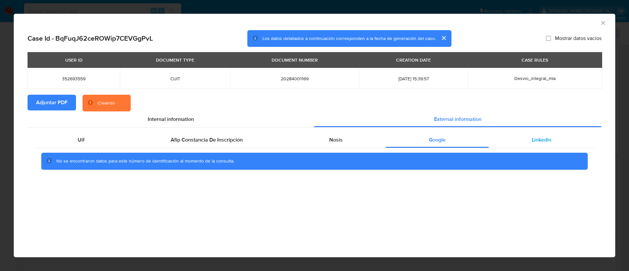
click at [536, 133] on div "Linkedin" at bounding box center [542, 140] width 106 height 16
click at [429, 137] on span "Google" at bounding box center [437, 140] width 17 height 8
click at [353, 135] on div "Nosis" at bounding box center [336, 140] width 100 height 16
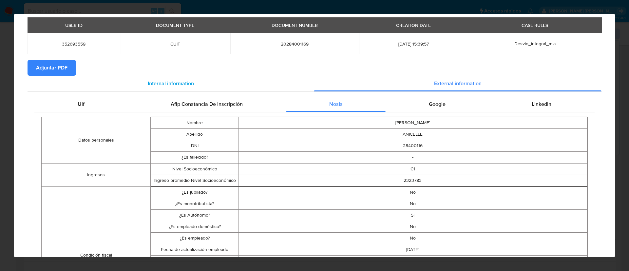
scroll to position [1, 0]
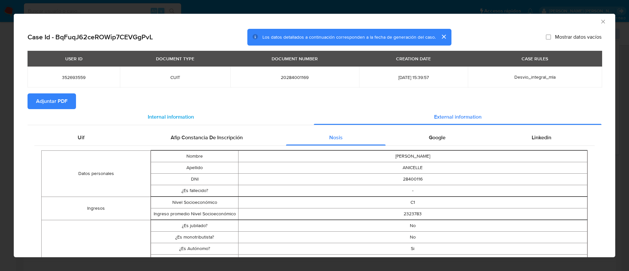
click at [194, 116] on div "Internal information" at bounding box center [171, 117] width 286 height 16
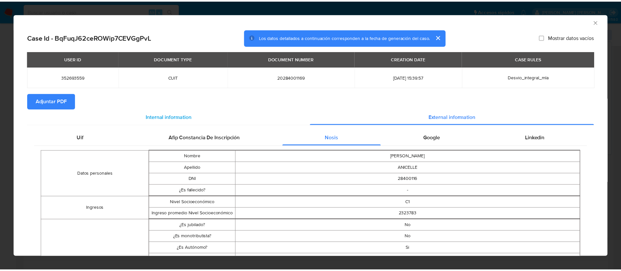
scroll to position [0, 0]
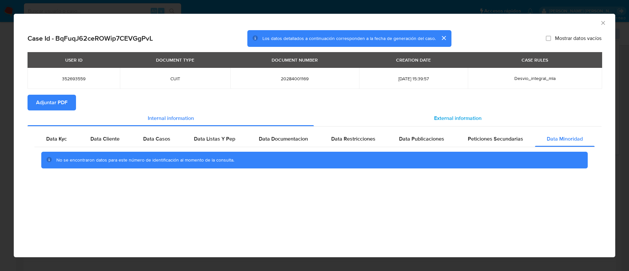
click at [437, 115] on span "External information" at bounding box center [457, 118] width 47 height 8
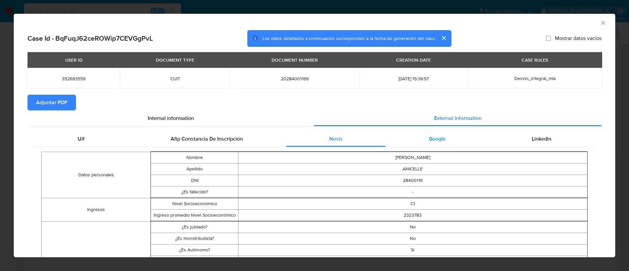
click at [431, 138] on span "Google" at bounding box center [437, 139] width 17 height 8
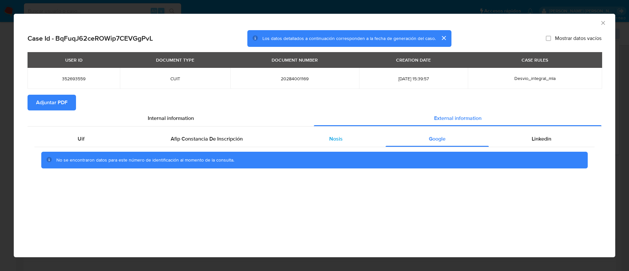
click at [354, 139] on div "Nosis" at bounding box center [336, 139] width 100 height 16
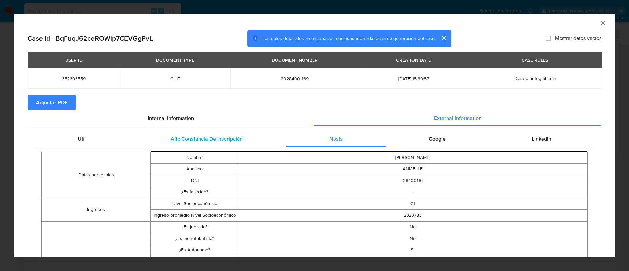
drag, startPoint x: 236, startPoint y: 138, endPoint x: 187, endPoint y: 140, distance: 49.2
click at [236, 138] on span "Afip Constancia De Inscripción" at bounding box center [207, 139] width 72 height 8
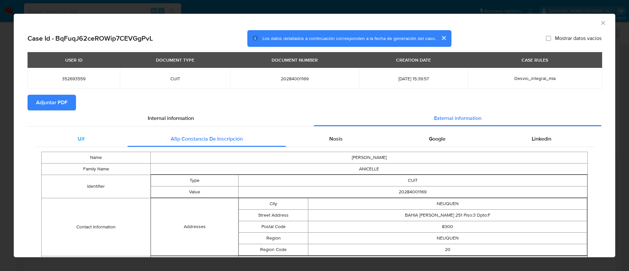
click at [123, 137] on div "Uif" at bounding box center [80, 139] width 93 height 16
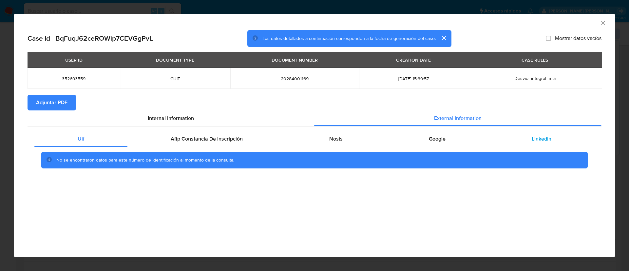
click at [545, 141] on span "Linkedin" at bounding box center [542, 139] width 20 height 8
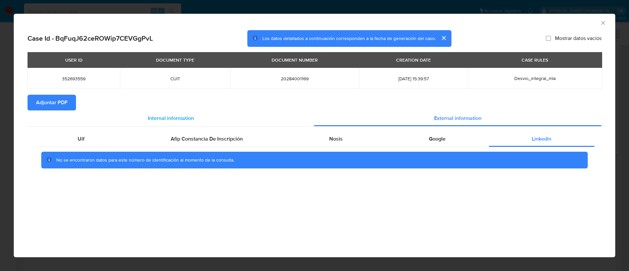
click at [167, 116] on span "Internal information" at bounding box center [171, 118] width 46 height 8
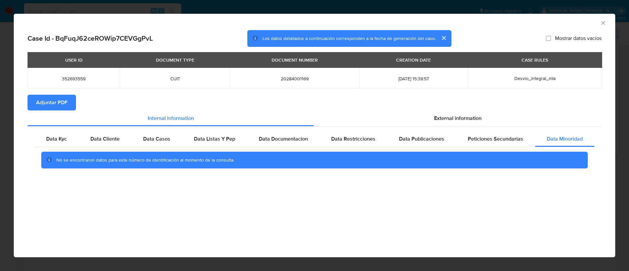
click at [601, 23] on icon "Cerrar ventana" at bounding box center [603, 23] width 7 height 7
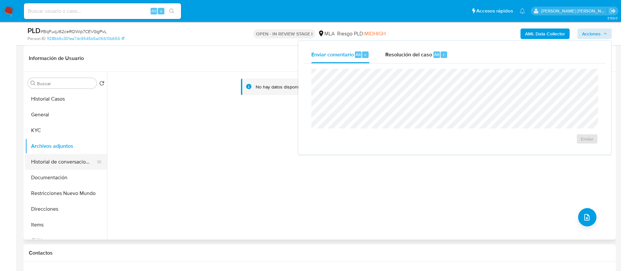
click at [63, 162] on button "Historial de conversaciones" at bounding box center [63, 162] width 77 height 16
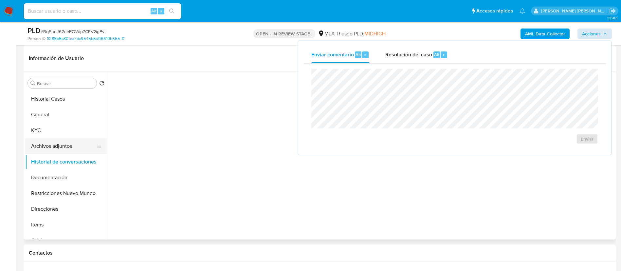
click at [65, 146] on button "Archivos adjuntos" at bounding box center [63, 146] width 77 height 16
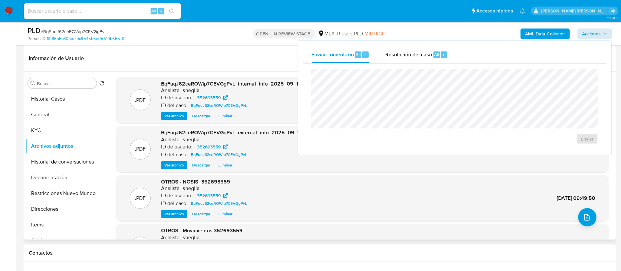
click at [186, 64] on header "Información de Usuario Ver Mirada por Persona" at bounding box center [320, 58] width 582 height 16
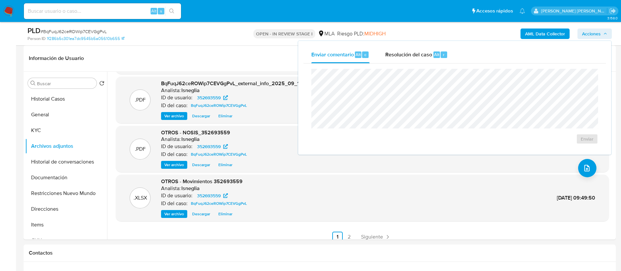
click at [601, 34] on span "Acciones" at bounding box center [594, 33] width 25 height 9
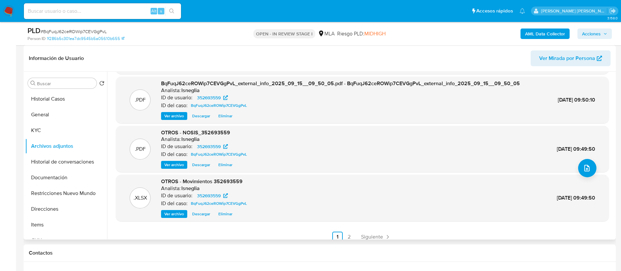
scroll to position [55, 0]
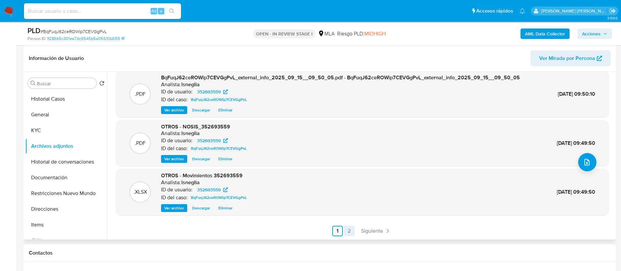
click at [347, 229] on link "2" at bounding box center [349, 231] width 10 height 10
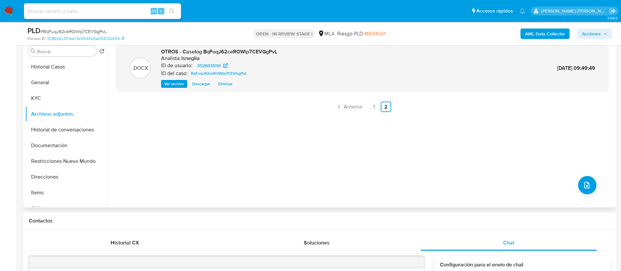
scroll to position [49, 0]
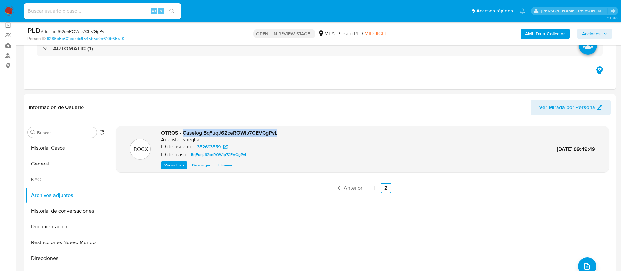
drag, startPoint x: 183, startPoint y: 133, endPoint x: 277, endPoint y: 134, distance: 93.7
click at [280, 134] on div ".DOCX OTROS - Caselog BqFuqJ62ceROWip7CEVGgPvL Analista: lsneglia ID de usuario…" at bounding box center [362, 149] width 487 height 40
copy span "Caselog BqFuqJ62ceROWip7CEVGgPvL"
click at [75, 211] on button "Historial de conversaciones" at bounding box center [63, 211] width 77 height 16
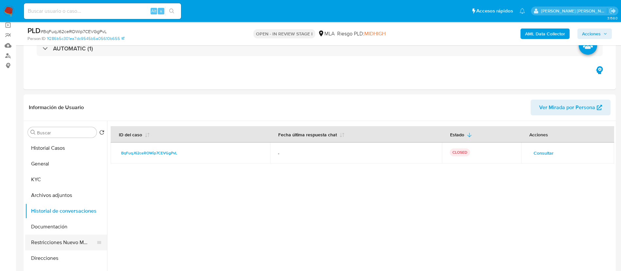
click at [54, 244] on button "Restricciones Nuevo Mundo" at bounding box center [63, 243] width 77 height 16
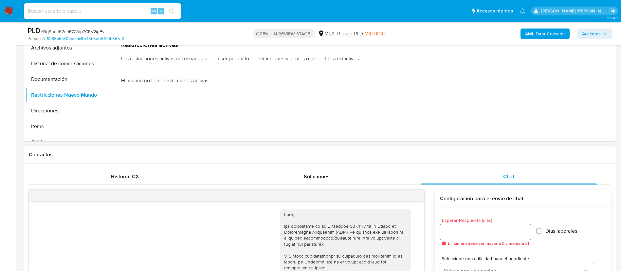
scroll to position [98, 0]
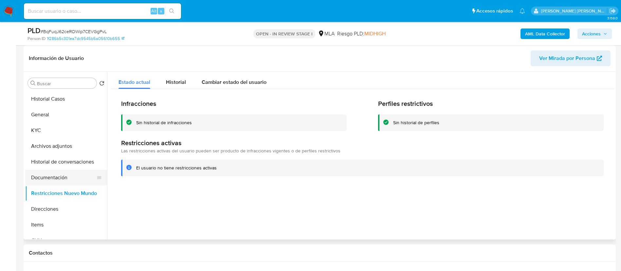
click at [64, 173] on button "Documentación" at bounding box center [63, 178] width 77 height 16
click at [74, 159] on button "Historial de conversaciones" at bounding box center [63, 162] width 77 height 16
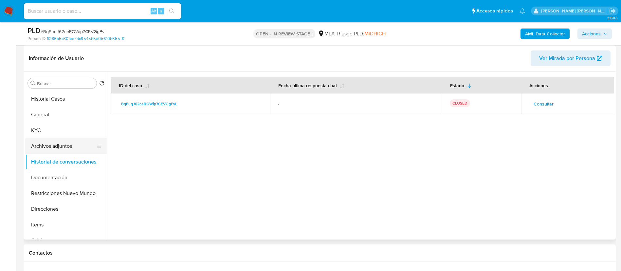
click at [64, 145] on button "Archivos adjuntos" at bounding box center [63, 146] width 77 height 16
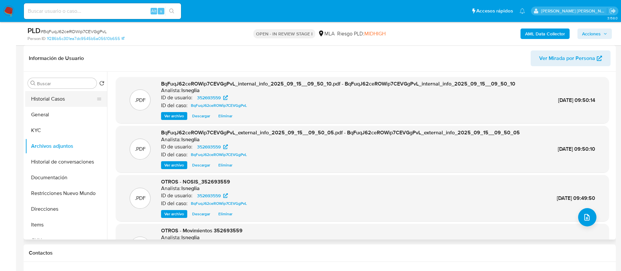
click at [66, 103] on button "Historial Casos" at bounding box center [63, 99] width 77 height 16
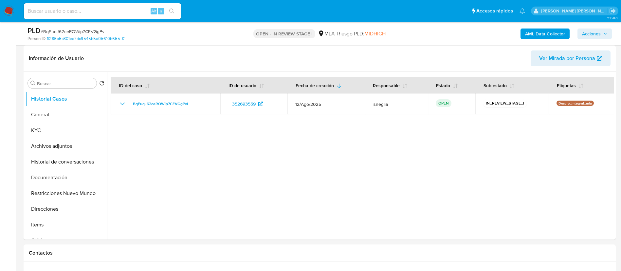
click at [603, 32] on span "Acciones" at bounding box center [594, 33] width 25 height 9
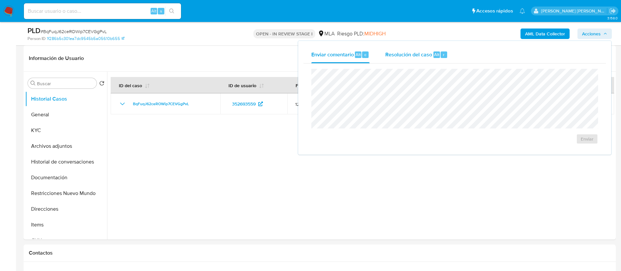
click at [392, 54] on span "Resolución del caso" at bounding box center [408, 54] width 47 height 8
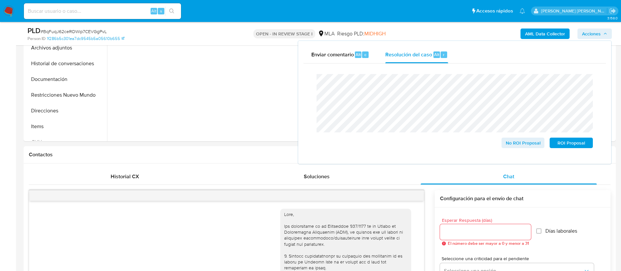
scroll to position [246, 0]
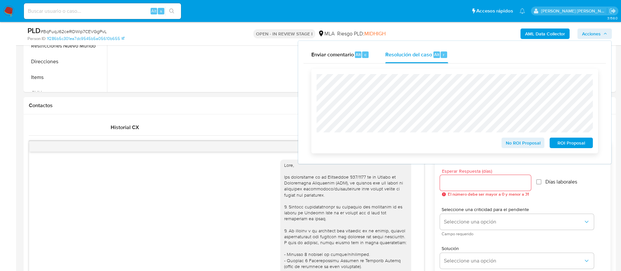
click at [534, 142] on span "No ROI Proposal" at bounding box center [523, 142] width 34 height 9
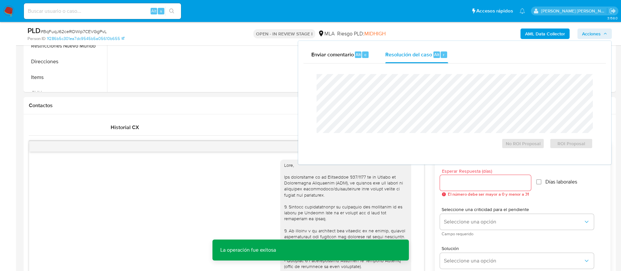
click at [599, 30] on span "Acciones" at bounding box center [591, 33] width 19 height 10
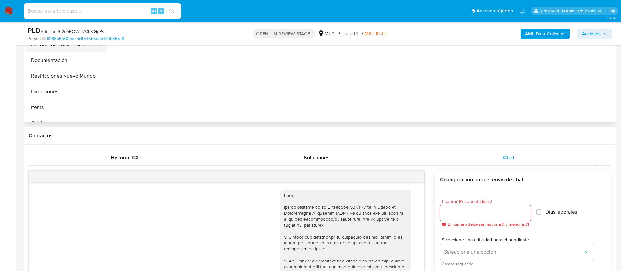
scroll to position [147, 0]
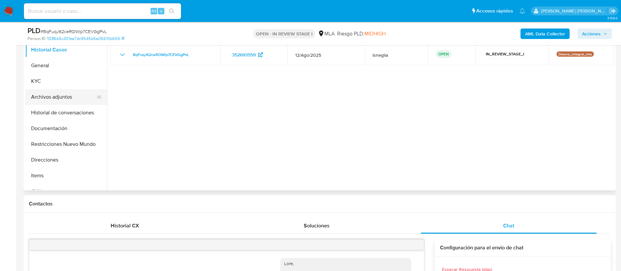
click at [63, 94] on button "Archivos adjuntos" at bounding box center [63, 97] width 77 height 16
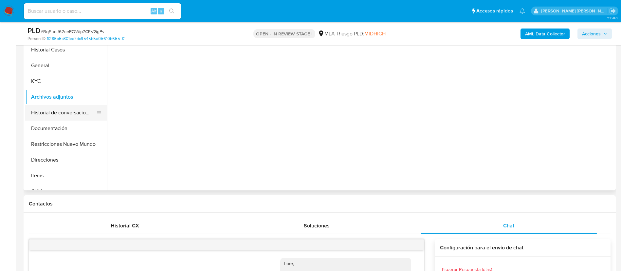
click at [66, 112] on button "Historial de conversaciones" at bounding box center [63, 113] width 77 height 16
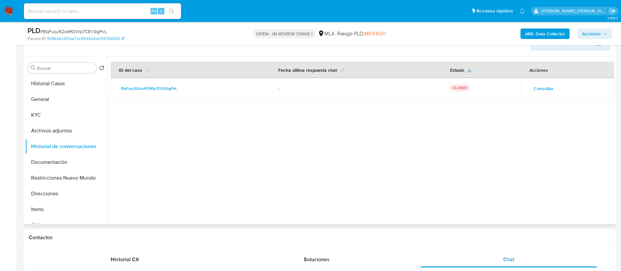
scroll to position [98, 0]
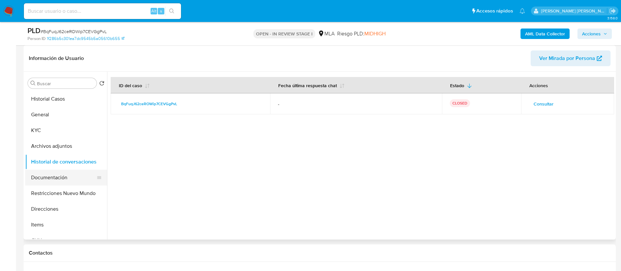
click at [52, 181] on button "Documentación" at bounding box center [63, 178] width 77 height 16
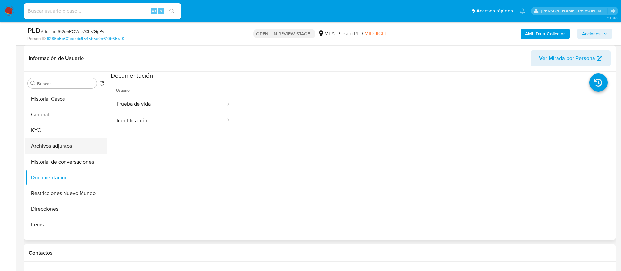
click at [57, 148] on button "Archivos adjuntos" at bounding box center [63, 146] width 77 height 16
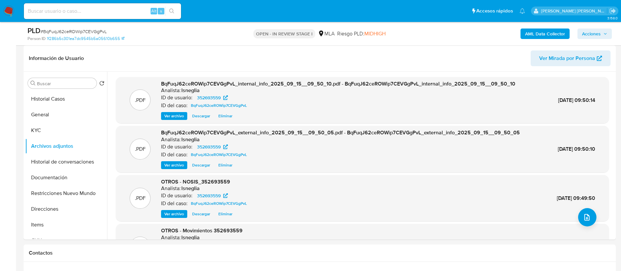
click at [62, 14] on input at bounding box center [102, 11] width 157 height 9
paste input "bYSSCq5Yz5EfhFrx8W7Jnopd"
type input "bYSSCq5Yz5EfhFrx8W7Jnopd"
click at [173, 9] on icon "search-icon" at bounding box center [171, 11] width 5 height 5
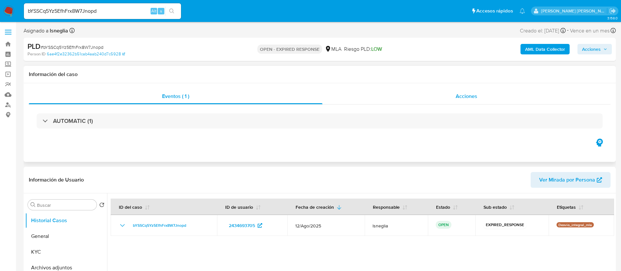
select select "10"
click at [76, 46] on span "# bYSSCq5Yz5EfhFrx8W7Jnopd" at bounding box center [72, 47] width 63 height 7
copy span "bYSSCq5Yz5EfhFrx8W7Jnopd"
click at [9, 12] on img at bounding box center [8, 11] width 11 height 11
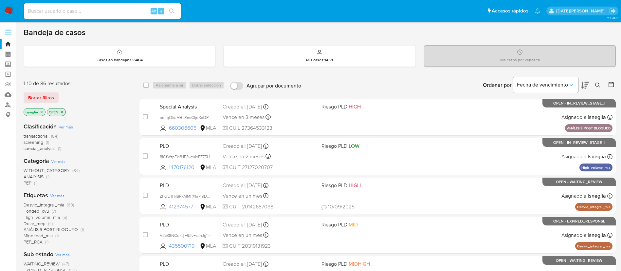
click at [597, 86] on icon at bounding box center [597, 85] width 5 height 5
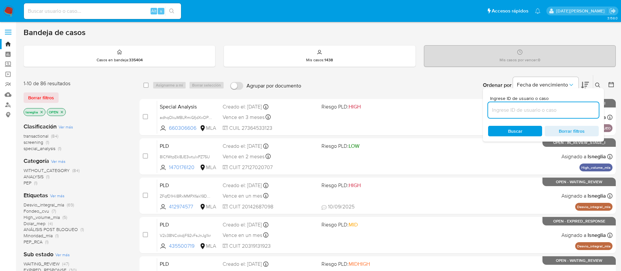
click at [523, 113] on input at bounding box center [543, 110] width 111 height 9
type input "bYSSCq5Yz5EfhFrx8W7Jnopd"
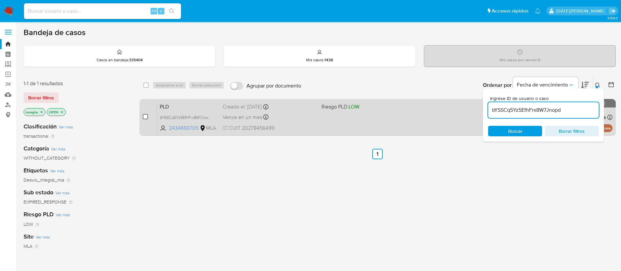
click at [148, 117] on input "checkbox" at bounding box center [145, 116] width 5 height 5
checkbox input "true"
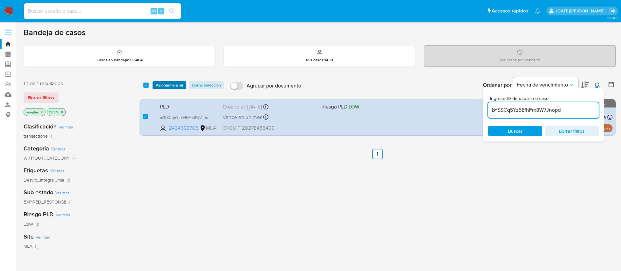
click at [167, 82] on span "Asignarme a mí" at bounding box center [169, 85] width 27 height 7
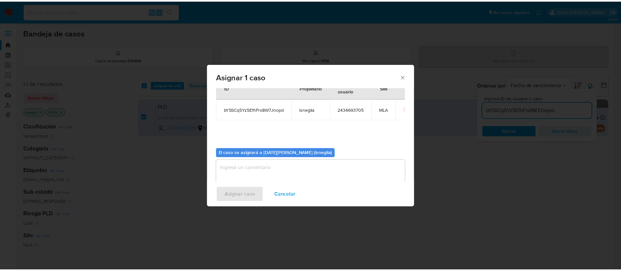
scroll to position [34, 0]
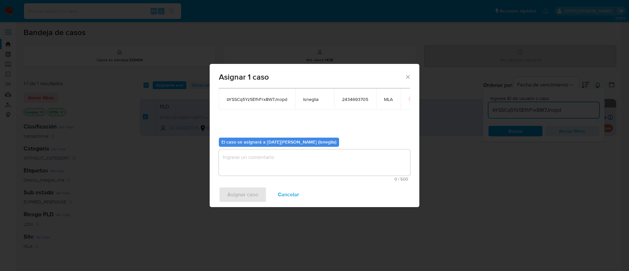
click at [311, 160] on textarea "assign-modal" at bounding box center [314, 162] width 191 height 26
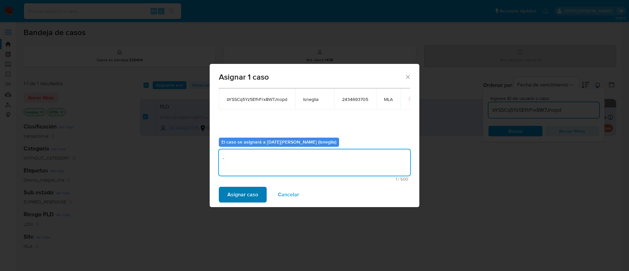
type textarea "."
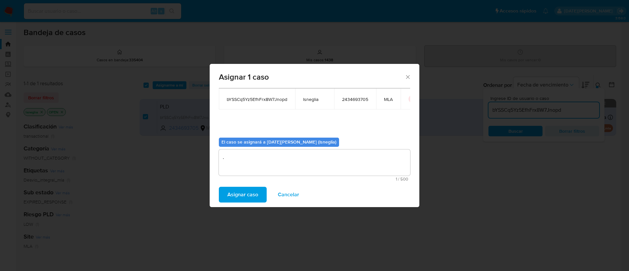
click at [241, 191] on span "Asignar caso" at bounding box center [242, 194] width 31 height 14
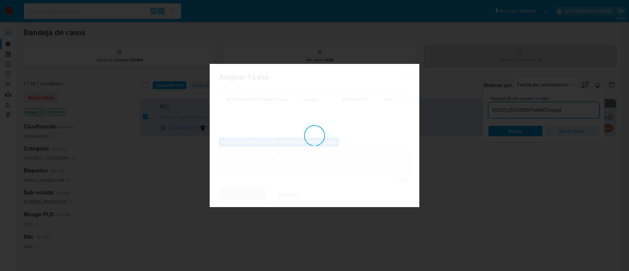
checkbox input "false"
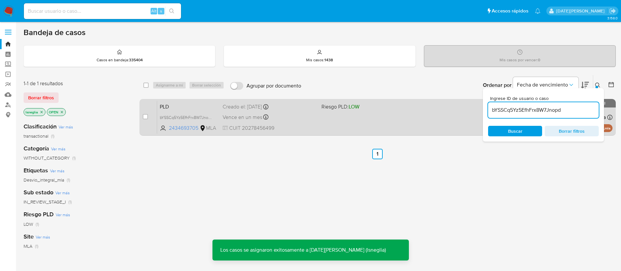
click at [184, 106] on span "PLD" at bounding box center [189, 106] width 58 height 9
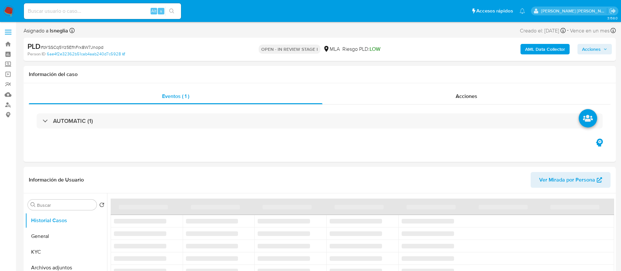
select select "10"
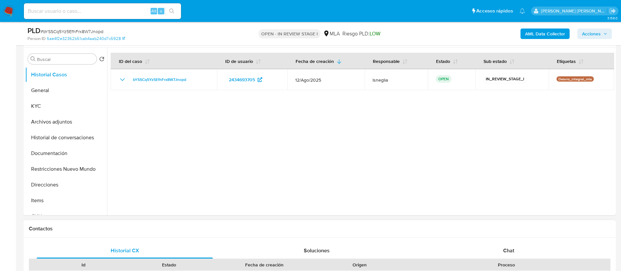
scroll to position [147, 0]
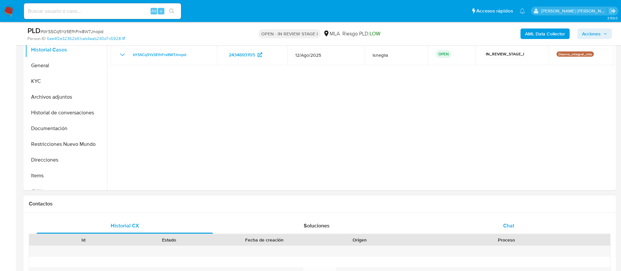
click at [511, 224] on span "Chat" at bounding box center [508, 226] width 11 height 8
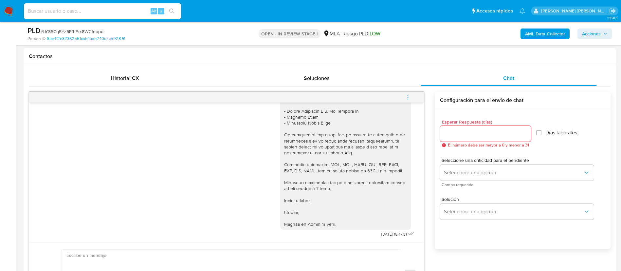
scroll to position [770, 0]
click at [408, 97] on icon "menu-action" at bounding box center [408, 97] width 6 height 6
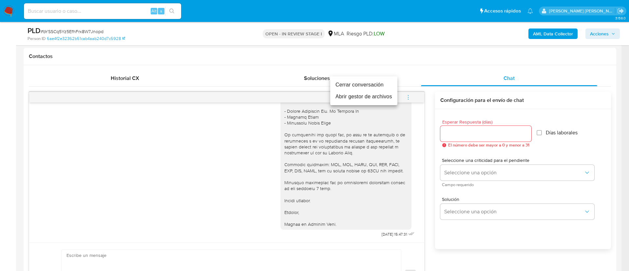
click at [376, 86] on li "Cerrar conversación" at bounding box center [363, 85] width 67 height 12
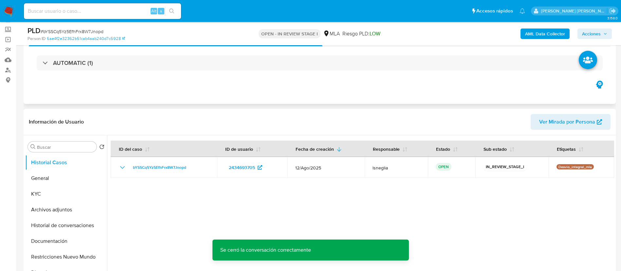
scroll to position [0, 0]
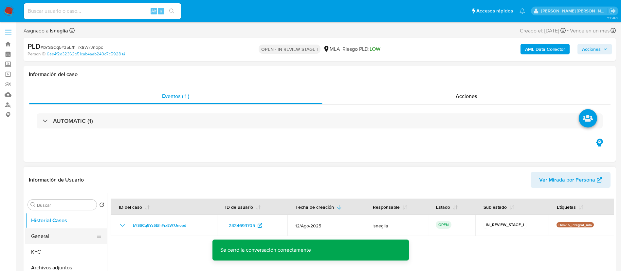
click at [40, 238] on button "General" at bounding box center [63, 236] width 77 height 16
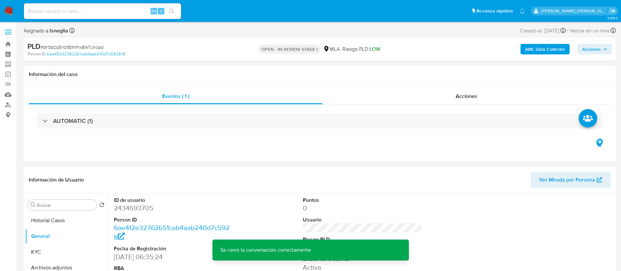
click at [140, 211] on dd "2434693705" at bounding box center [174, 207] width 120 height 9
copy dd "2434693705"
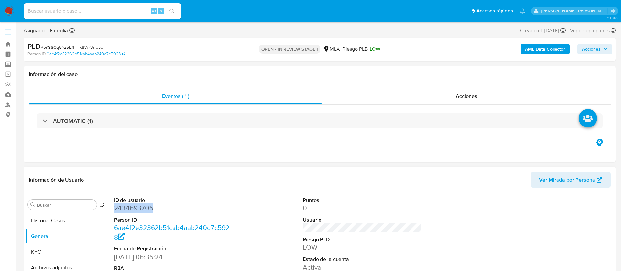
click at [142, 209] on dd "2434693705" at bounding box center [174, 207] width 120 height 9
drag, startPoint x: 113, startPoint y: 2, endPoint x: 44, endPoint y: 252, distance: 259.9
click at [44, 253] on button "KYC" at bounding box center [63, 252] width 77 height 16
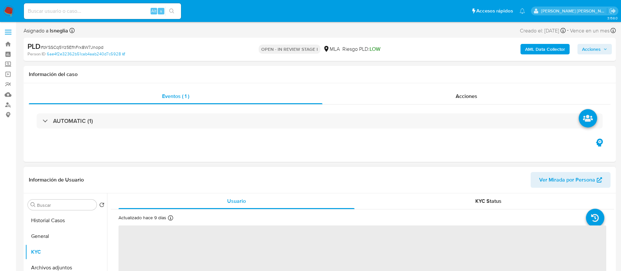
scroll to position [49, 0]
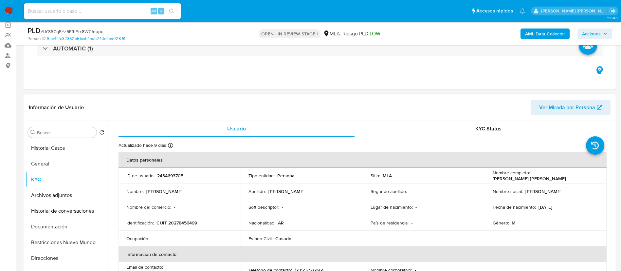
click at [178, 223] on p "CUIT 20278456499" at bounding box center [177, 223] width 41 height 6
copy p "20278456499"
click at [169, 177] on p "2434693705" at bounding box center [170, 176] width 26 height 6
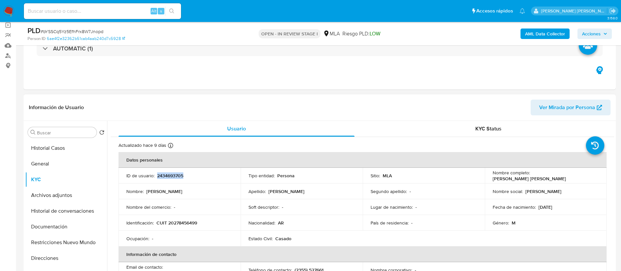
copy p "2434693705"
click at [51, 200] on button "Archivos adjuntos" at bounding box center [63, 195] width 77 height 16
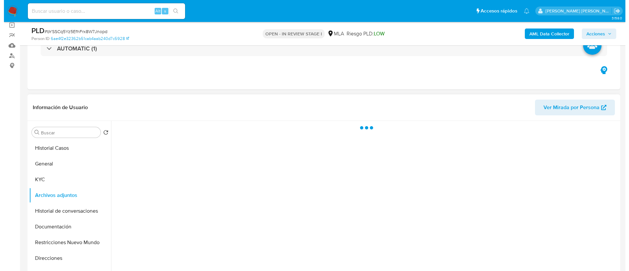
scroll to position [98, 0]
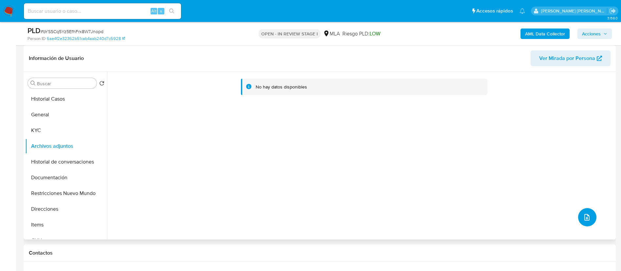
click at [583, 215] on icon "upload-file" at bounding box center [587, 217] width 8 height 8
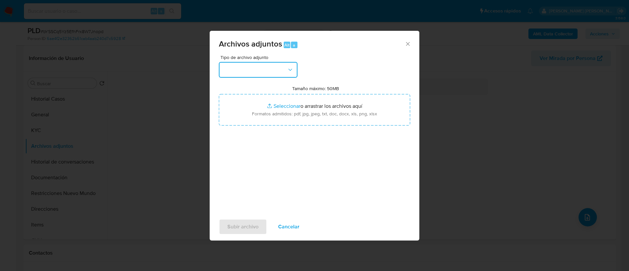
click at [264, 64] on button "button" at bounding box center [258, 70] width 79 height 16
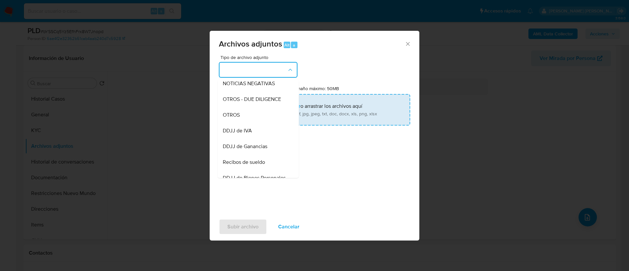
click at [247, 123] on div "OTROS" at bounding box center [256, 115] width 67 height 16
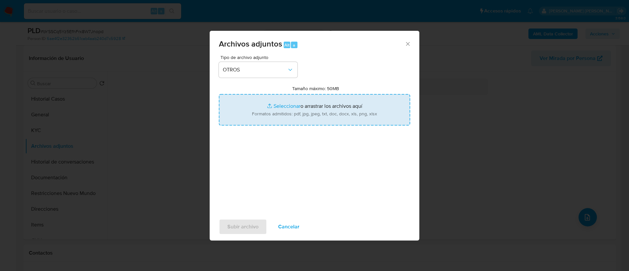
type input "C:\fakepath\Caselog bYSSCq5Yz5EfhFrx8W7Jnopd.docx"
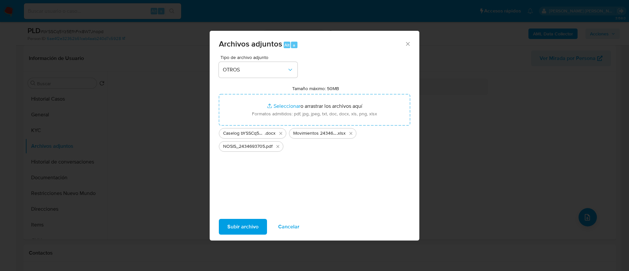
click at [246, 224] on span "Subir archivo" at bounding box center [242, 226] width 31 height 14
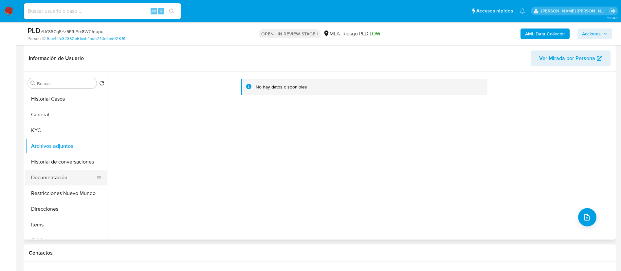
click at [55, 183] on button "Documentación" at bounding box center [63, 178] width 77 height 16
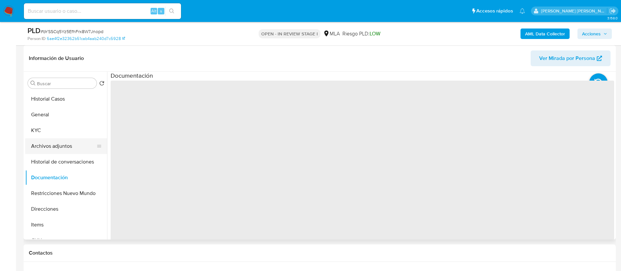
click at [60, 146] on button "Archivos adjuntos" at bounding box center [63, 146] width 77 height 16
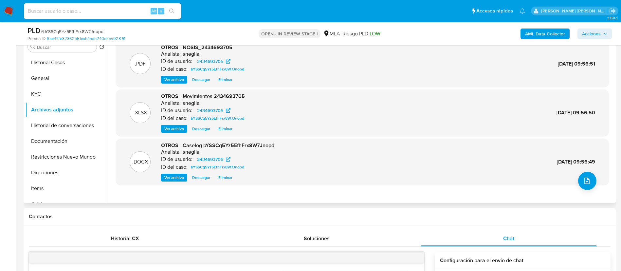
scroll to position [147, 0]
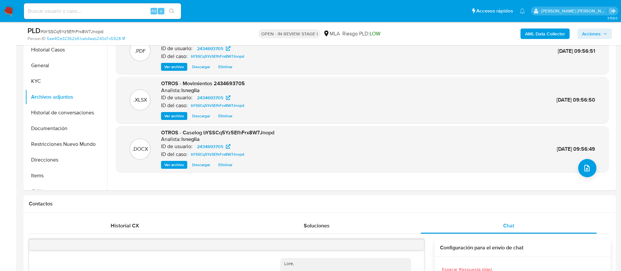
click at [561, 33] on b "AML Data Collector" at bounding box center [545, 33] width 40 height 10
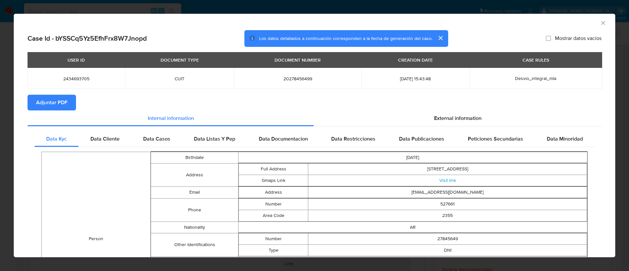
click at [61, 104] on span "Adjuntar PDF" at bounding box center [51, 102] width 31 height 14
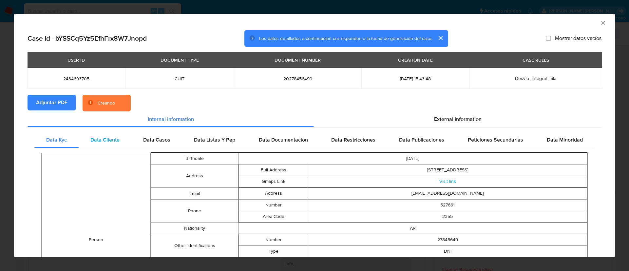
click at [107, 137] on span "Data Cliente" at bounding box center [104, 140] width 29 height 8
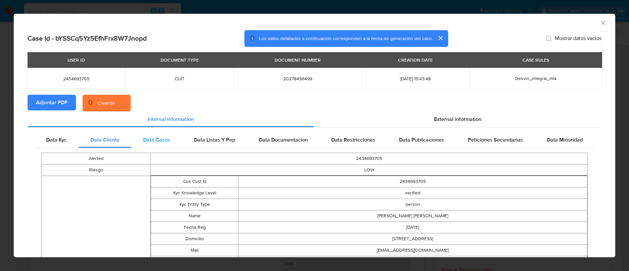
click at [149, 137] on span "Data Casos" at bounding box center [156, 140] width 27 height 8
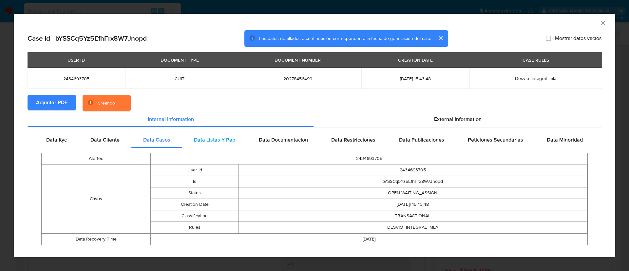
click at [212, 137] on span "Data Listas Y Pep" at bounding box center [214, 140] width 41 height 8
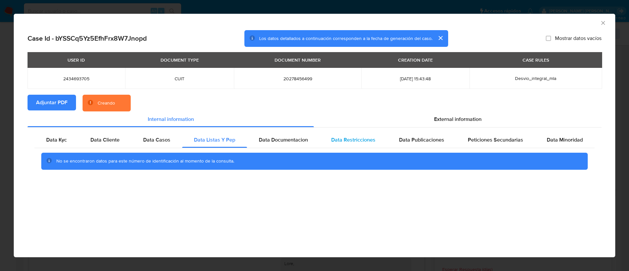
drag, startPoint x: 272, startPoint y: 135, endPoint x: 322, endPoint y: 137, distance: 50.1
click at [272, 135] on div "Data Documentacion" at bounding box center [283, 140] width 73 height 16
click at [349, 140] on span "Data Restricciones" at bounding box center [353, 140] width 44 height 8
click at [422, 138] on span "Data Publicaciones" at bounding box center [421, 140] width 45 height 8
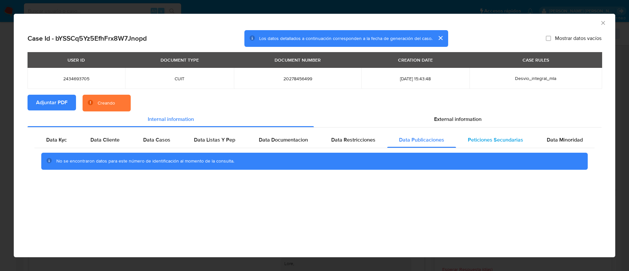
click at [497, 138] on span "Peticiones Secundarias" at bounding box center [495, 140] width 55 height 8
click at [562, 140] on span "Data Minoridad" at bounding box center [565, 140] width 36 height 8
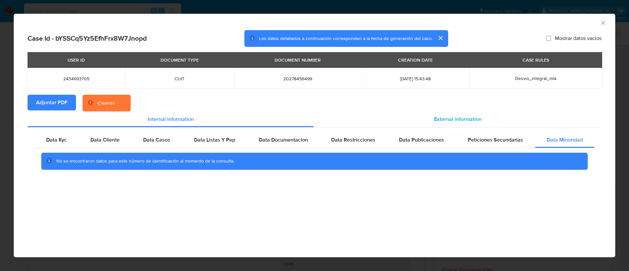
click at [452, 117] on span "External information" at bounding box center [457, 119] width 47 height 8
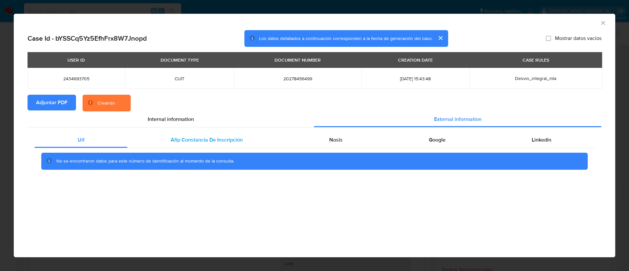
click at [183, 137] on span "Afip Constancia De Inscripción" at bounding box center [207, 140] width 72 height 8
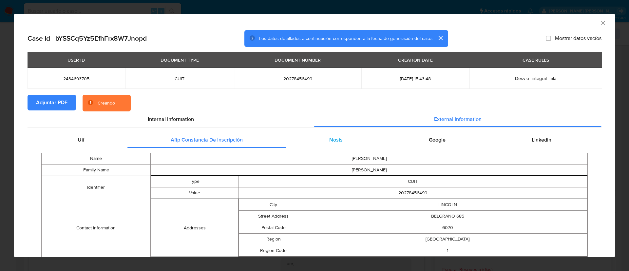
click at [357, 139] on div "Nosis" at bounding box center [336, 140] width 100 height 16
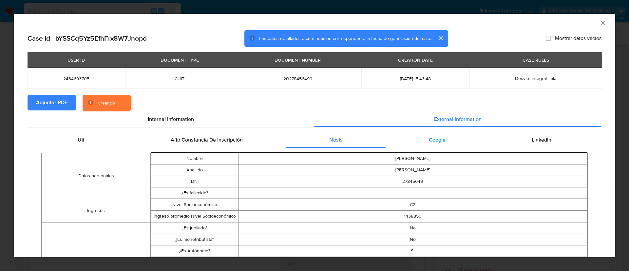
drag, startPoint x: 404, startPoint y: 139, endPoint x: 441, endPoint y: 139, distance: 37.0
click at [405, 139] on div "Google" at bounding box center [436, 140] width 103 height 16
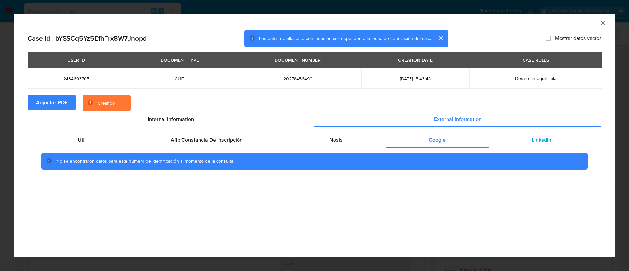
click at [537, 139] on span "Linkedin" at bounding box center [542, 140] width 20 height 8
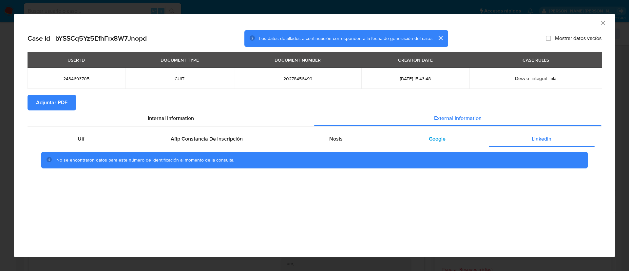
click at [438, 139] on span "Google" at bounding box center [437, 139] width 17 height 8
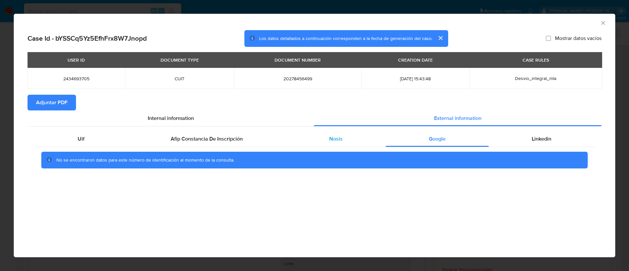
click at [349, 140] on div "Nosis" at bounding box center [336, 139] width 100 height 16
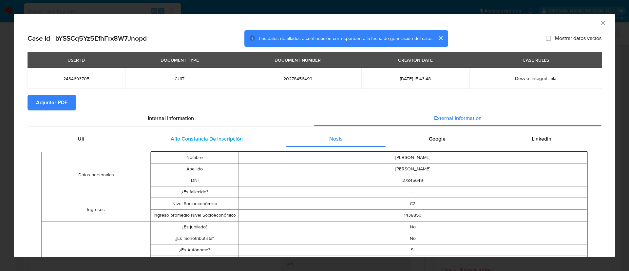
click at [207, 140] on span "Afip Constancia De Inscripción" at bounding box center [207, 139] width 72 height 8
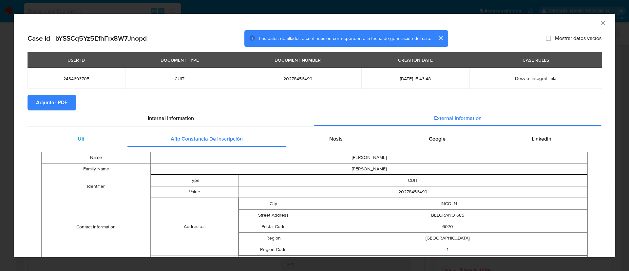
click at [87, 140] on div "Uif" at bounding box center [80, 139] width 93 height 16
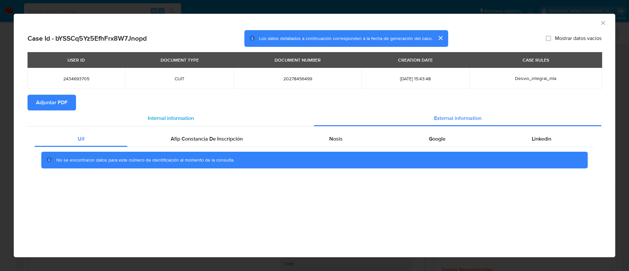
click at [146, 120] on div "Internal information" at bounding box center [171, 118] width 286 height 16
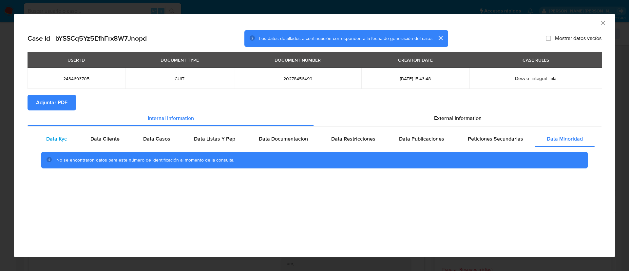
click at [52, 140] on span "Data Kyc" at bounding box center [56, 139] width 21 height 8
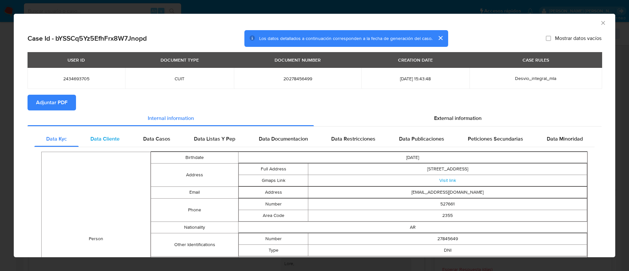
click at [90, 140] on span "Data Cliente" at bounding box center [104, 139] width 29 height 8
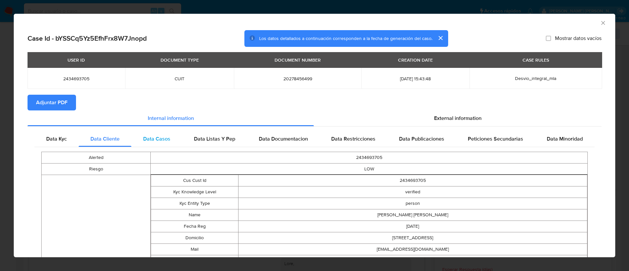
click at [144, 138] on span "Data Casos" at bounding box center [156, 139] width 27 height 8
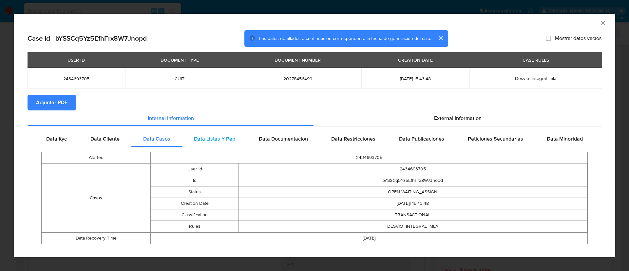
click at [201, 136] on span "Data Listas Y Pep" at bounding box center [214, 139] width 41 height 8
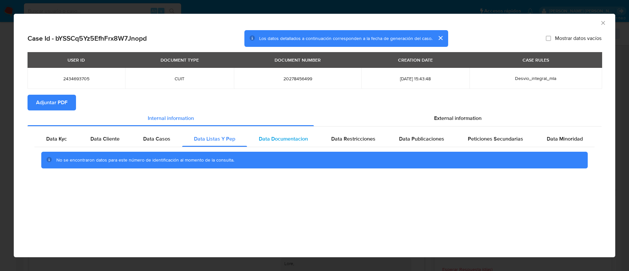
click at [272, 136] on span "Data Documentacion" at bounding box center [283, 139] width 49 height 8
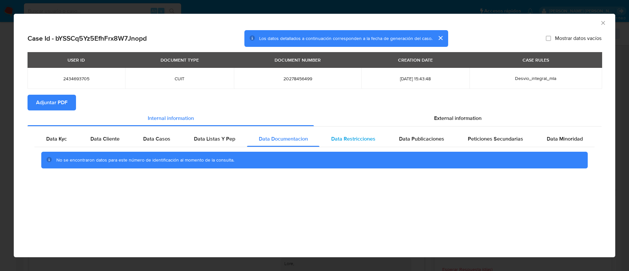
click at [357, 140] on span "Data Restricciones" at bounding box center [353, 139] width 44 height 8
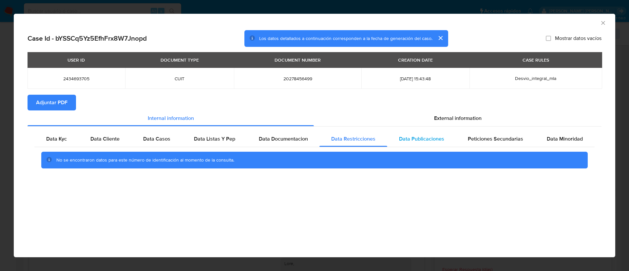
click at [422, 141] on span "Data Publicaciones" at bounding box center [421, 139] width 45 height 8
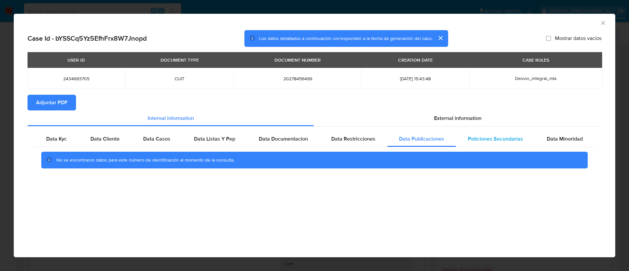
click at [503, 141] on span "Peticiones Secundarias" at bounding box center [495, 139] width 55 height 8
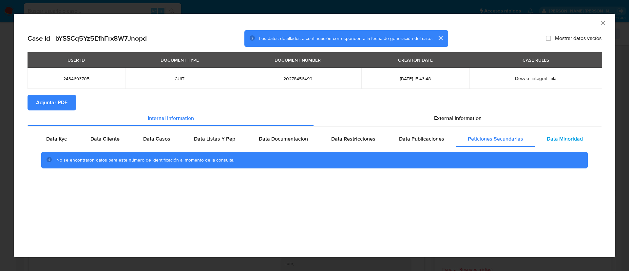
click at [555, 141] on span "Data Minoridad" at bounding box center [565, 139] width 36 height 8
click at [602, 22] on icon "Cerrar ventana" at bounding box center [603, 23] width 7 height 7
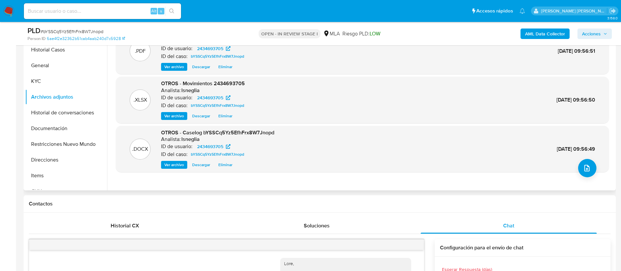
scroll to position [98, 0]
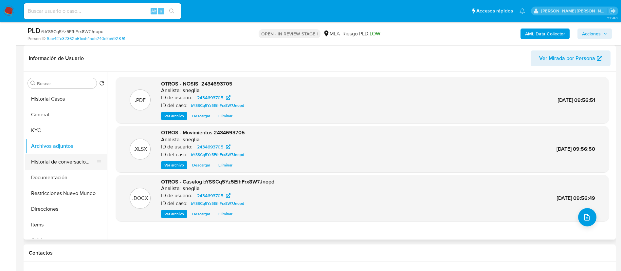
click at [57, 161] on button "Historial de conversaciones" at bounding box center [63, 162] width 77 height 16
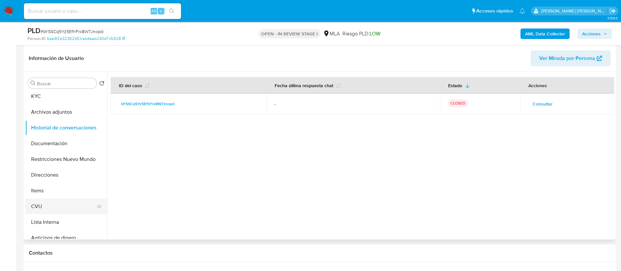
scroll to position [49, 0]
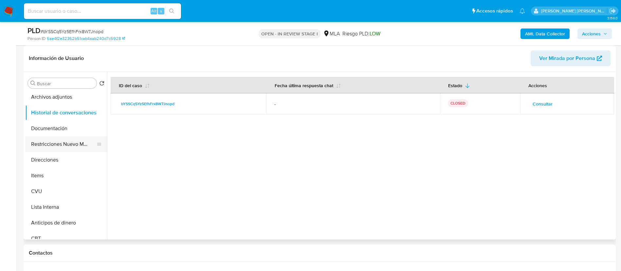
click at [60, 144] on button "Restricciones Nuevo Mundo" at bounding box center [63, 144] width 77 height 16
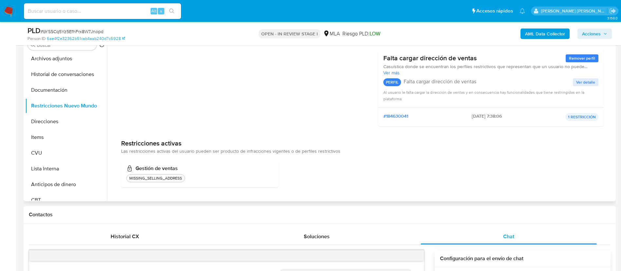
scroll to position [98, 0]
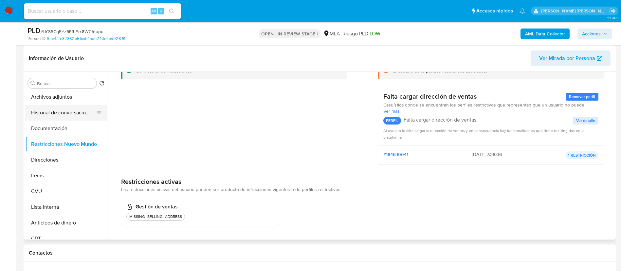
click at [51, 117] on button "Historial de conversaciones" at bounding box center [63, 113] width 77 height 16
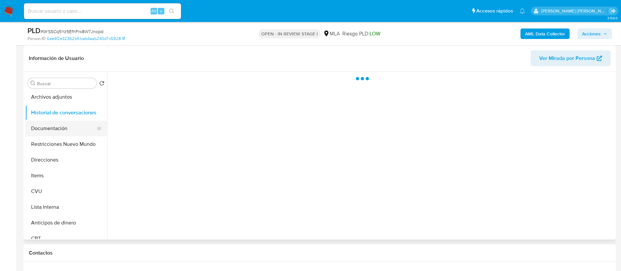
scroll to position [0, 0]
click at [48, 128] on button "Documentación" at bounding box center [63, 129] width 77 height 16
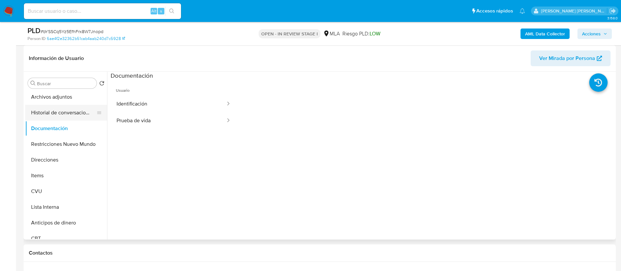
click at [27, 105] on button "Historial de conversaciones" at bounding box center [63, 113] width 77 height 16
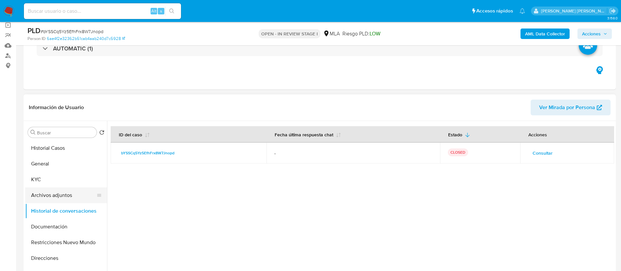
click at [63, 196] on button "Archivos adjuntos" at bounding box center [63, 195] width 77 height 16
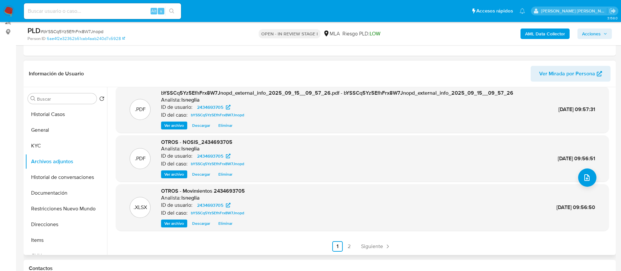
scroll to position [98, 0]
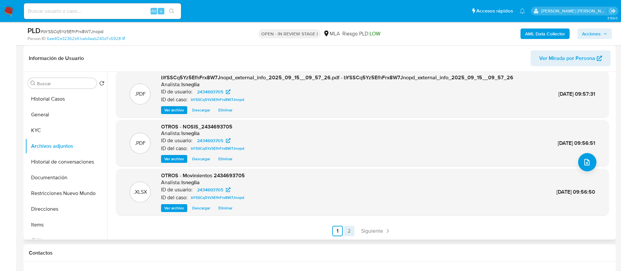
click at [347, 232] on link "2" at bounding box center [349, 231] width 10 height 10
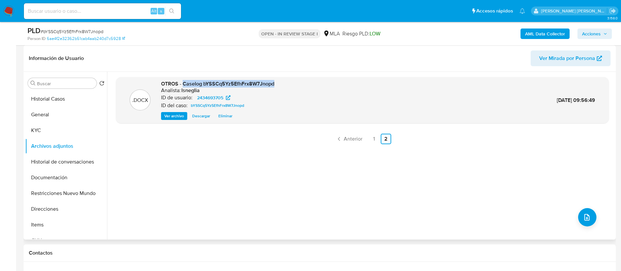
drag, startPoint x: 183, startPoint y: 84, endPoint x: 286, endPoint y: 84, distance: 102.8
click at [286, 84] on div ".DOCX OTROS - Caselog bYSSCq5Yz5EfhFrx8W7Jnopd Analista: lsneglia ID de usuario…" at bounding box center [362, 100] width 487 height 40
copy span "Caselog bYSSCq5Yz5EfhFrx8W7Jnopd"
click at [373, 139] on link "1" at bounding box center [374, 139] width 10 height 10
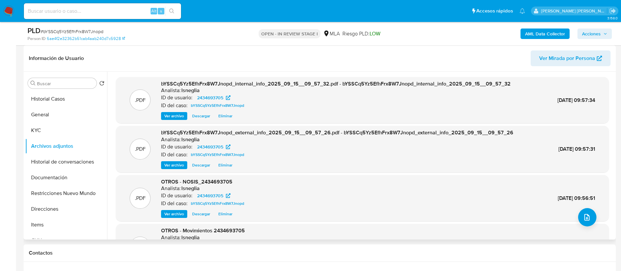
scroll to position [49, 0]
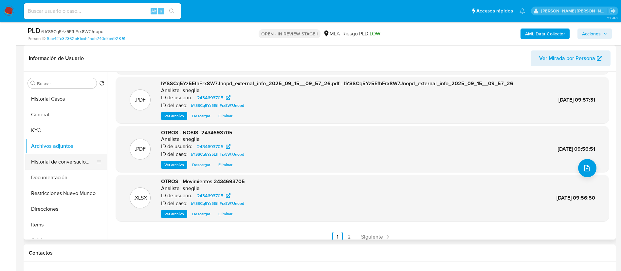
click at [66, 159] on button "Historial de conversaciones" at bounding box center [63, 162] width 77 height 16
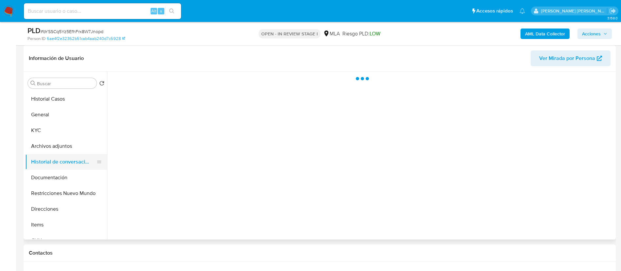
scroll to position [0, 0]
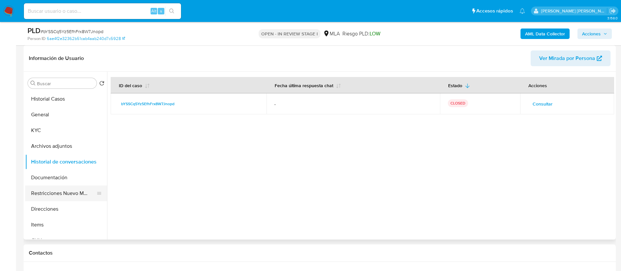
click at [42, 193] on button "Restricciones Nuevo Mundo" at bounding box center [63, 193] width 77 height 16
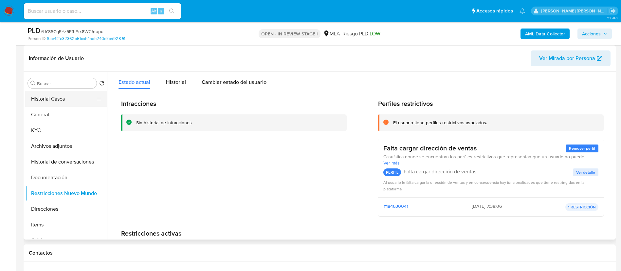
click at [65, 100] on button "Historial Casos" at bounding box center [63, 99] width 77 height 16
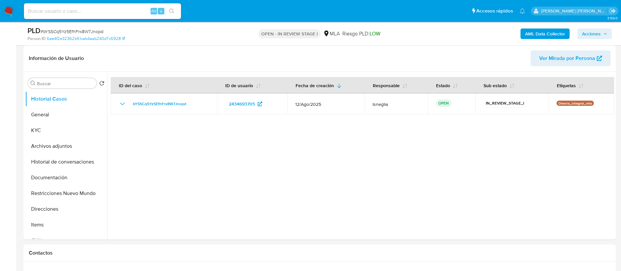
click at [597, 36] on span "Acciones" at bounding box center [591, 33] width 19 height 10
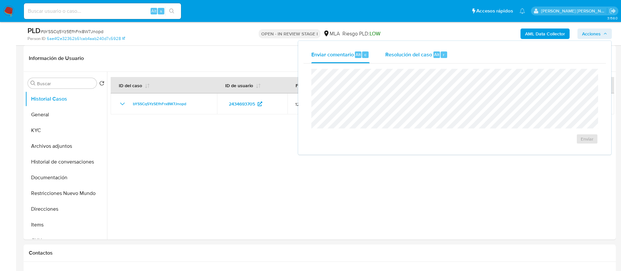
click at [431, 55] on span "Resolución del caso" at bounding box center [408, 54] width 47 height 8
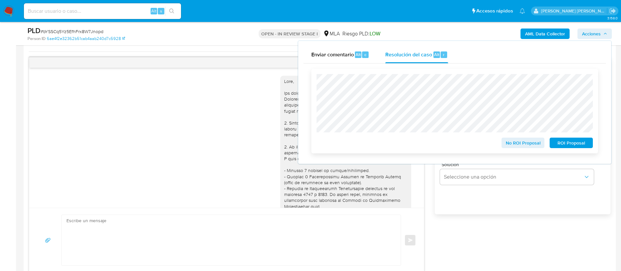
scroll to position [344, 0]
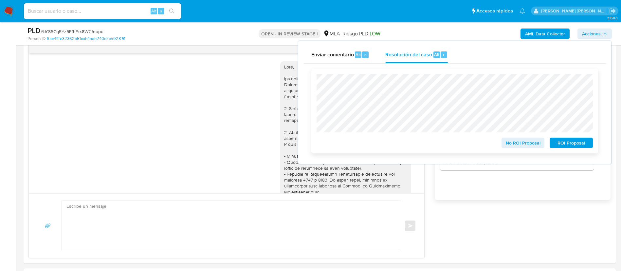
click at [519, 143] on span "No ROI Proposal" at bounding box center [523, 142] width 34 height 9
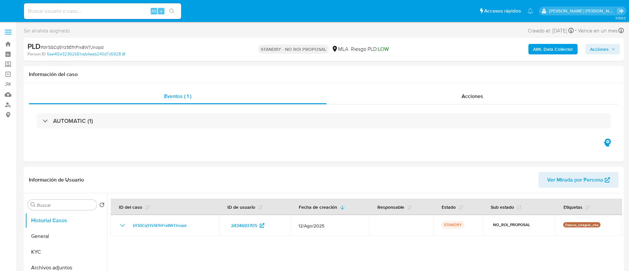
select select "10"
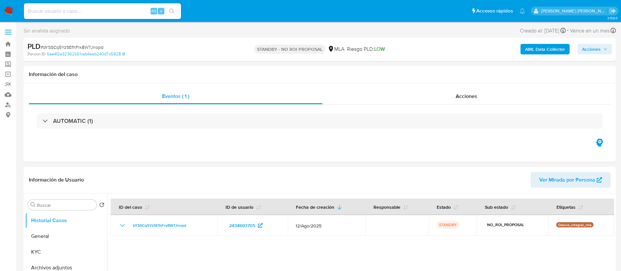
click at [103, 8] on input at bounding box center [102, 11] width 157 height 9
paste input "JgGi7eFd1diOCTCBEUvqOavU"
type input "JgGi7eFd1diOCTCBEUvqOavU"
click at [173, 8] on button "search-icon" at bounding box center [171, 11] width 13 height 9
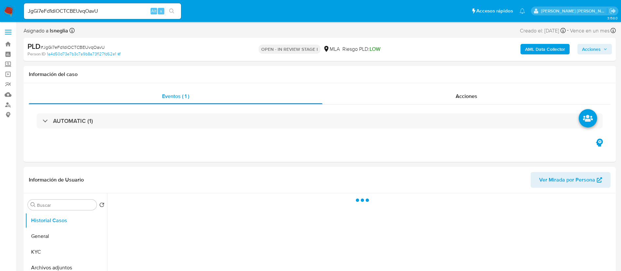
select select "10"
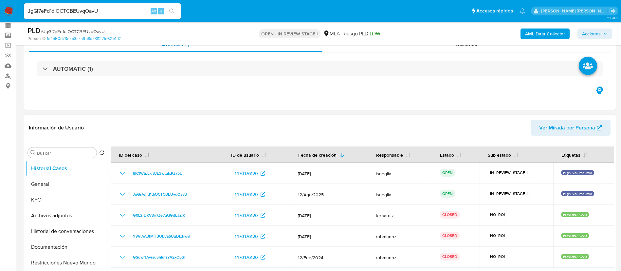
scroll to position [49, 0]
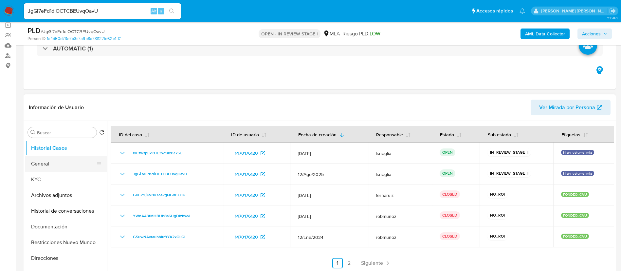
click at [49, 171] on button "General" at bounding box center [63, 164] width 77 height 16
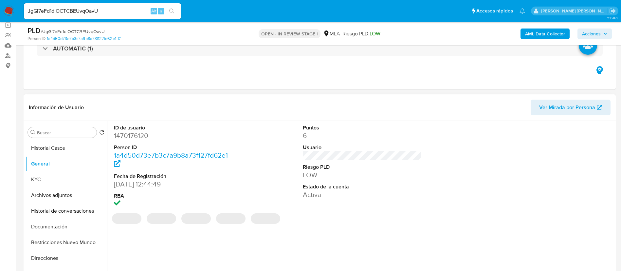
click at [137, 138] on dd "1470176120" at bounding box center [174, 135] width 120 height 9
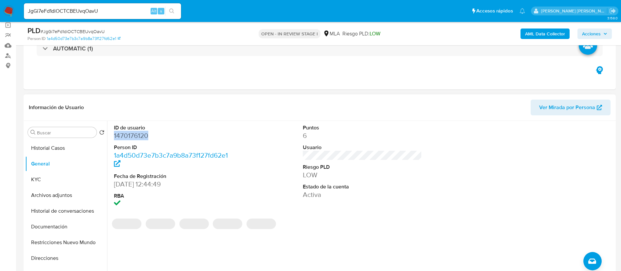
copy dd "1470176120"
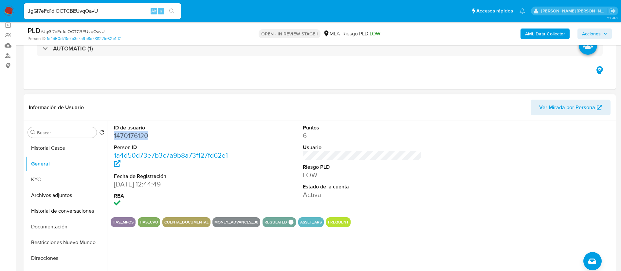
copy dd "1470176120"
click at [47, 176] on button "KYC" at bounding box center [63, 180] width 77 height 16
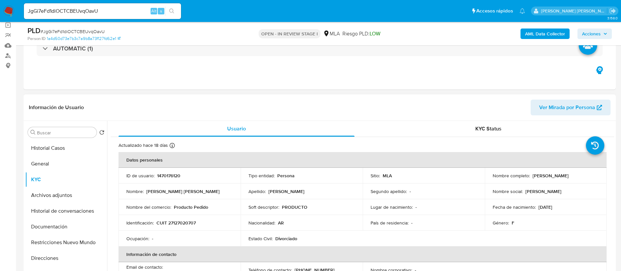
drag, startPoint x: 530, startPoint y: 175, endPoint x: 575, endPoint y: 177, distance: 44.6
click at [569, 177] on p "[PERSON_NAME]" at bounding box center [551, 176] width 36 height 6
drag, startPoint x: 575, startPoint y: 177, endPoint x: 571, endPoint y: 177, distance: 3.6
click at [569, 177] on p "[PERSON_NAME]" at bounding box center [551, 176] width 36 height 6
click at [530, 178] on div "Nombre completo : [PERSON_NAME]" at bounding box center [546, 176] width 106 height 6
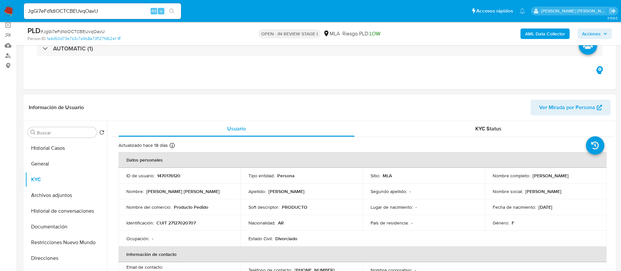
drag, startPoint x: 532, startPoint y: 176, endPoint x: 576, endPoint y: 176, distance: 44.5
click at [576, 176] on div "Nombre completo : [PERSON_NAME]" at bounding box center [546, 176] width 106 height 6
copy p "[PERSON_NAME]"
drag, startPoint x: 157, startPoint y: 222, endPoint x: 213, endPoint y: 222, distance: 56.0
click at [213, 222] on div "Identificación : CUIT 27127020707" at bounding box center [179, 223] width 106 height 6
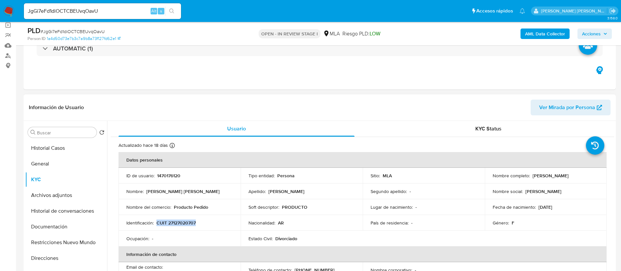
copy p "CUIT 27127020707"
